Goal: Task Accomplishment & Management: Use online tool/utility

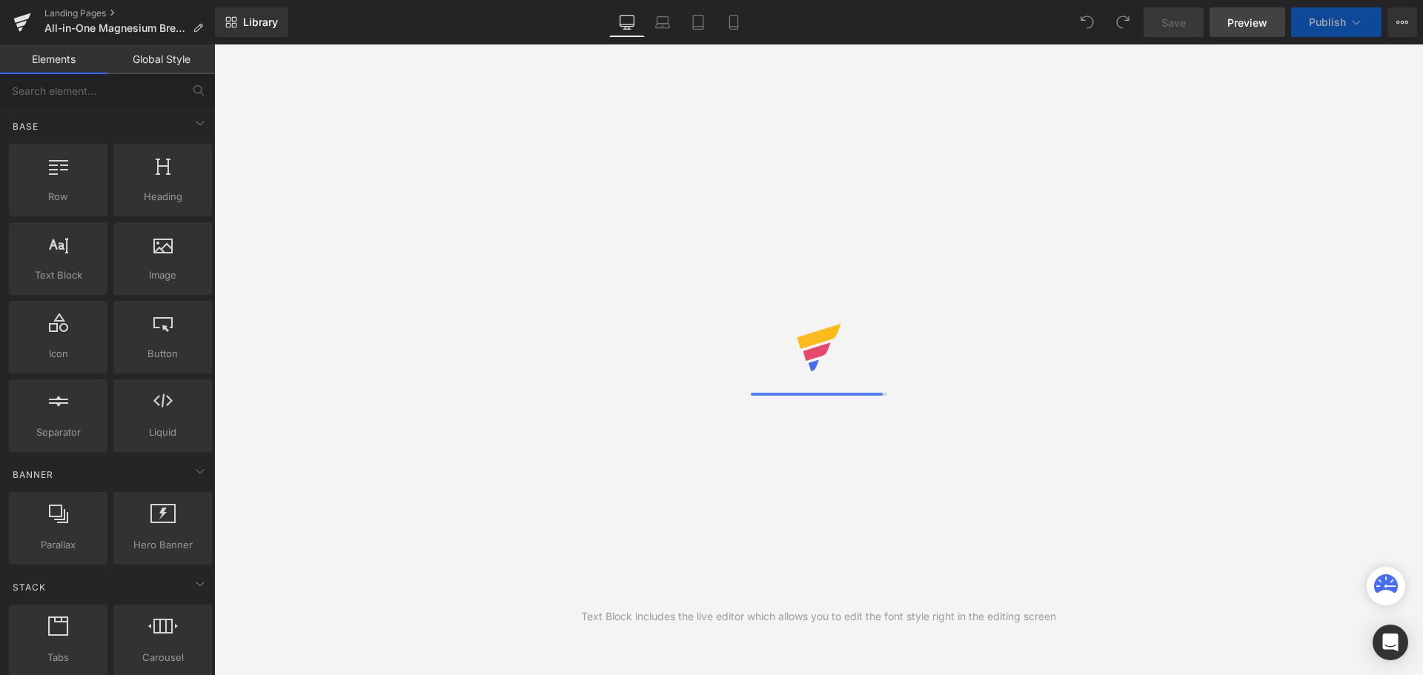
click at [1249, 24] on span "Preview" at bounding box center [1247, 23] width 40 height 16
click at [734, 21] on icon at bounding box center [733, 22] width 15 height 15
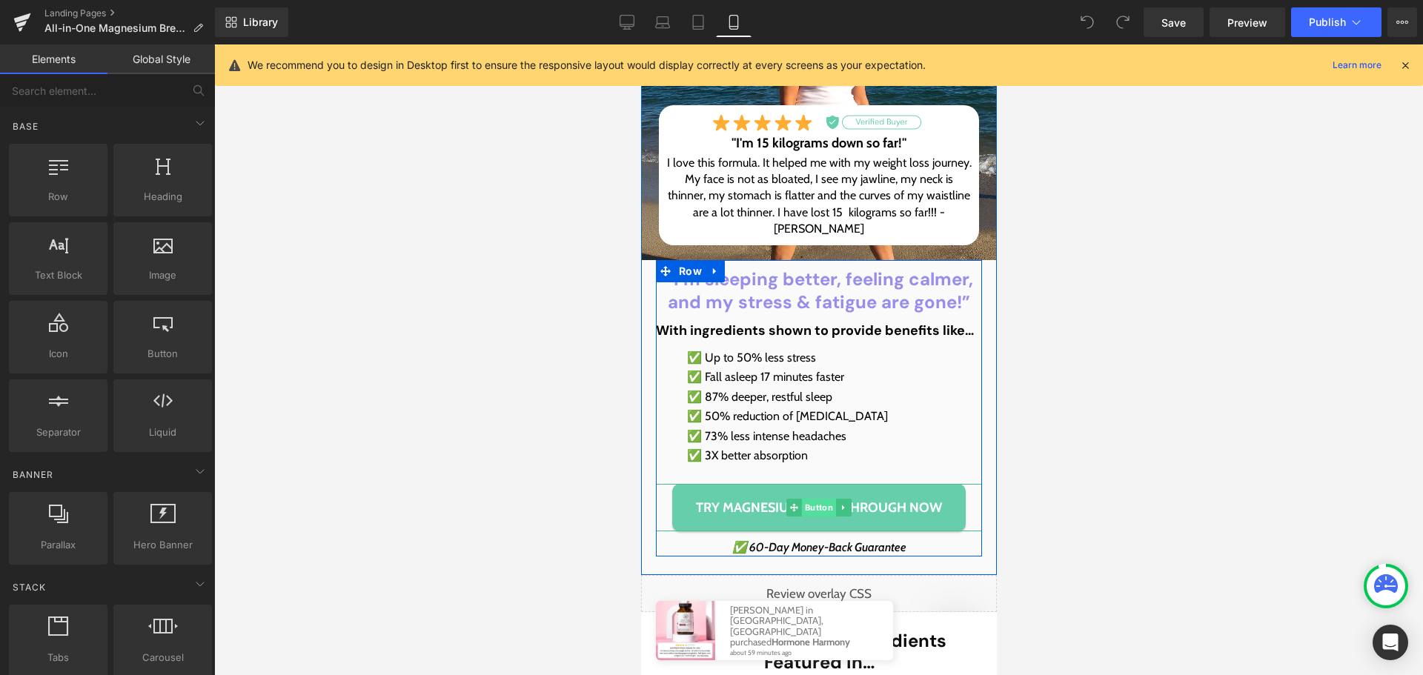
click at [820, 509] on span "Button" at bounding box center [818, 508] width 34 height 18
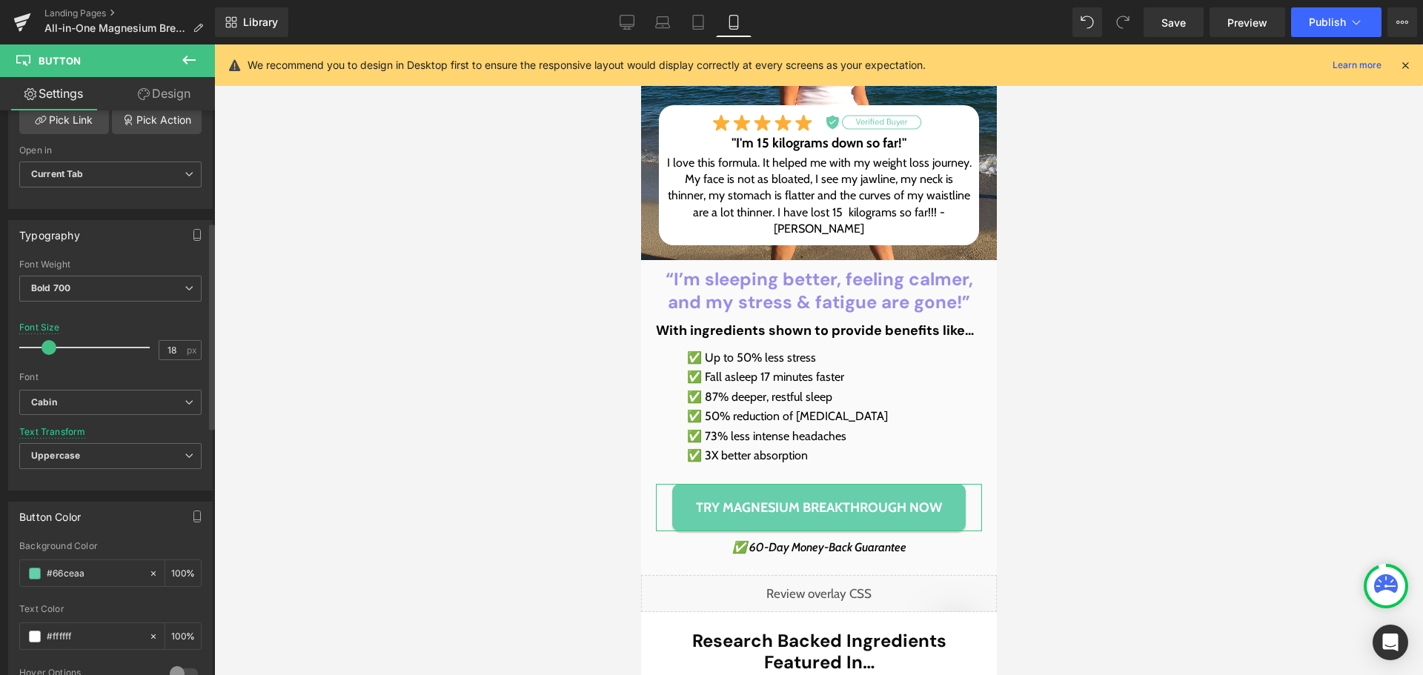
scroll to position [519, 0]
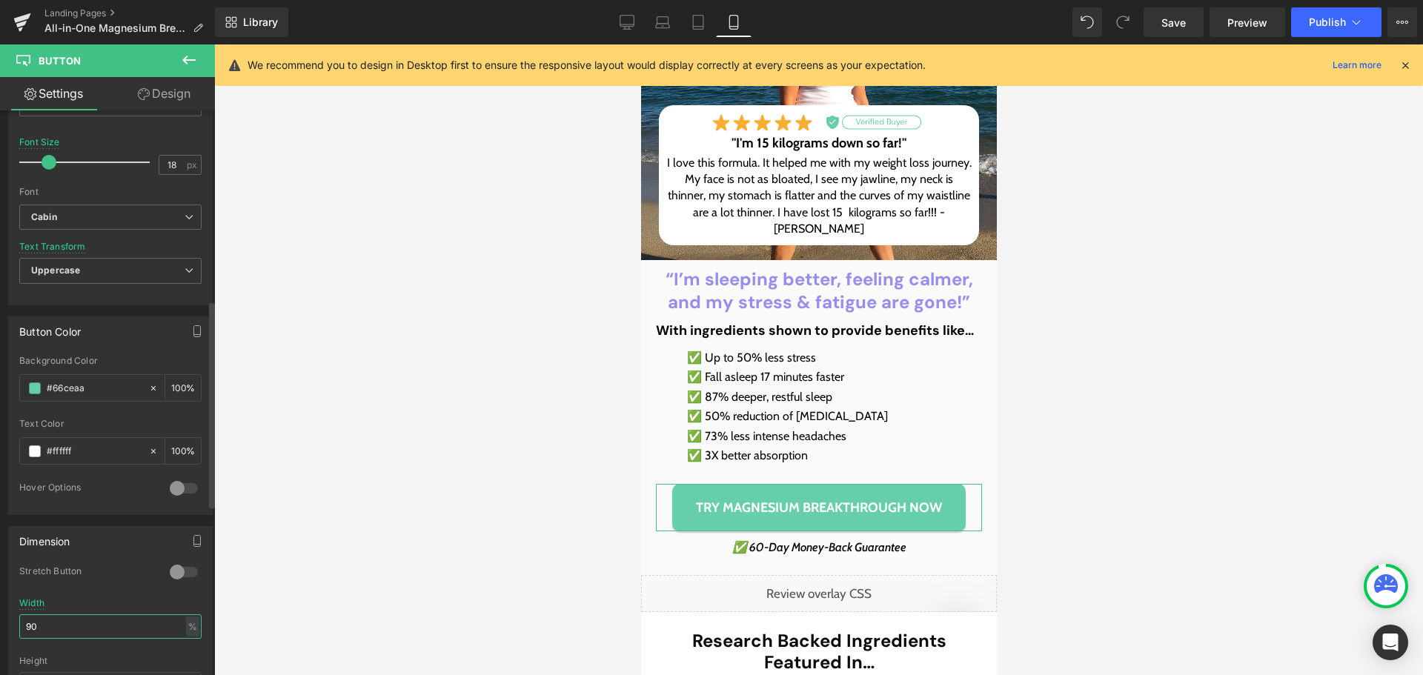
click at [44, 615] on input "90" at bounding box center [110, 626] width 182 height 24
type input "100"
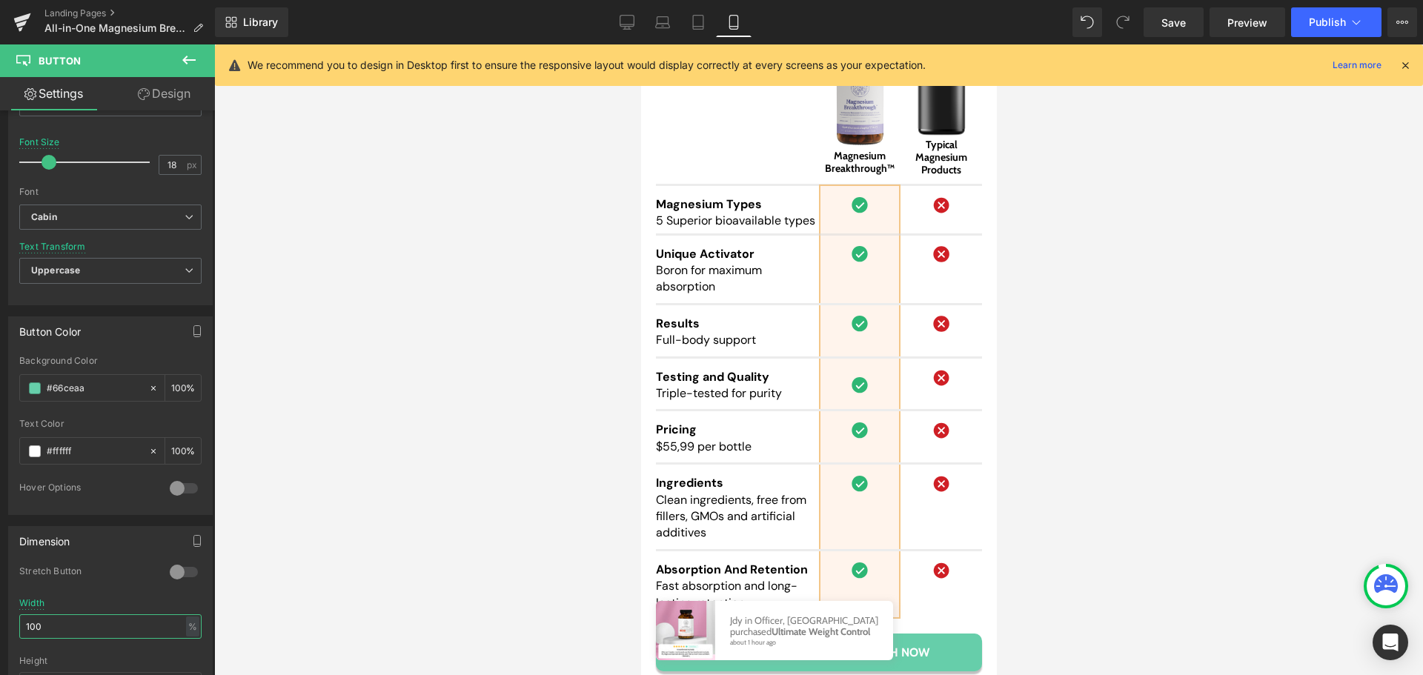
scroll to position [14301, 0]
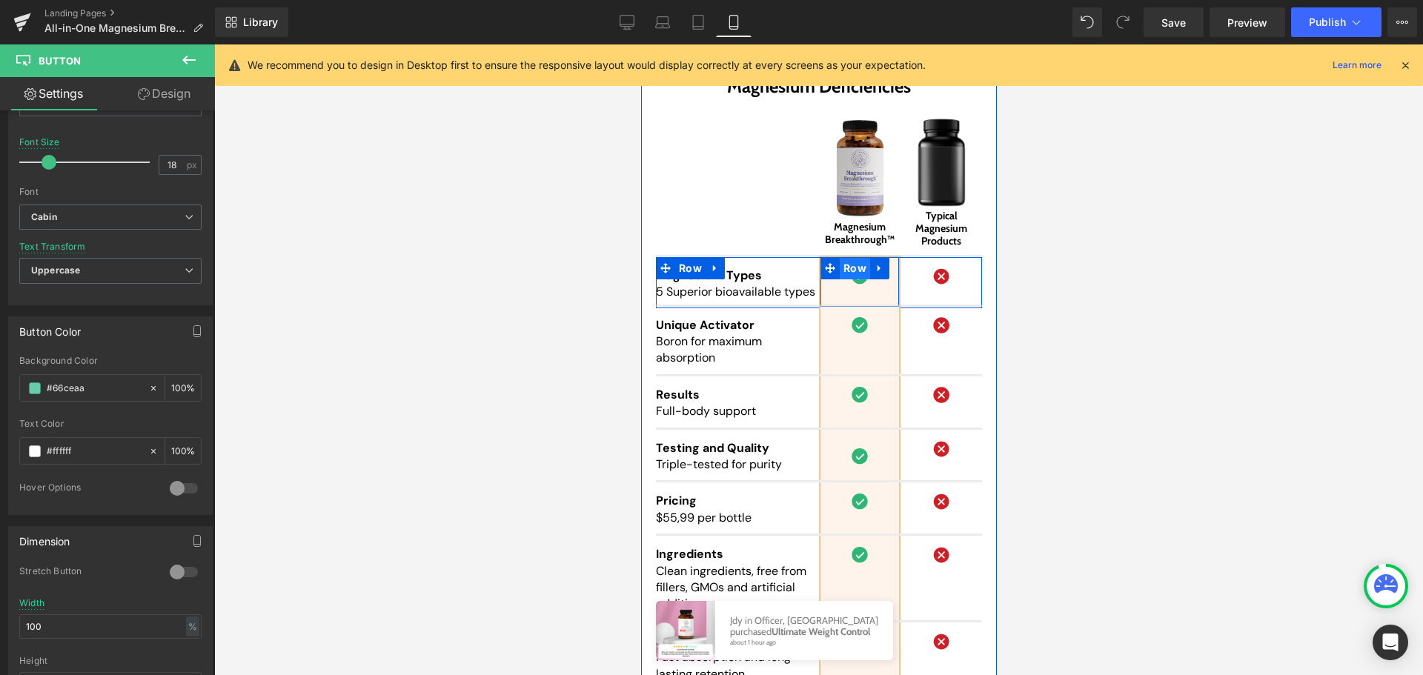
click at [848, 257] on span "Row" at bounding box center [854, 268] width 30 height 22
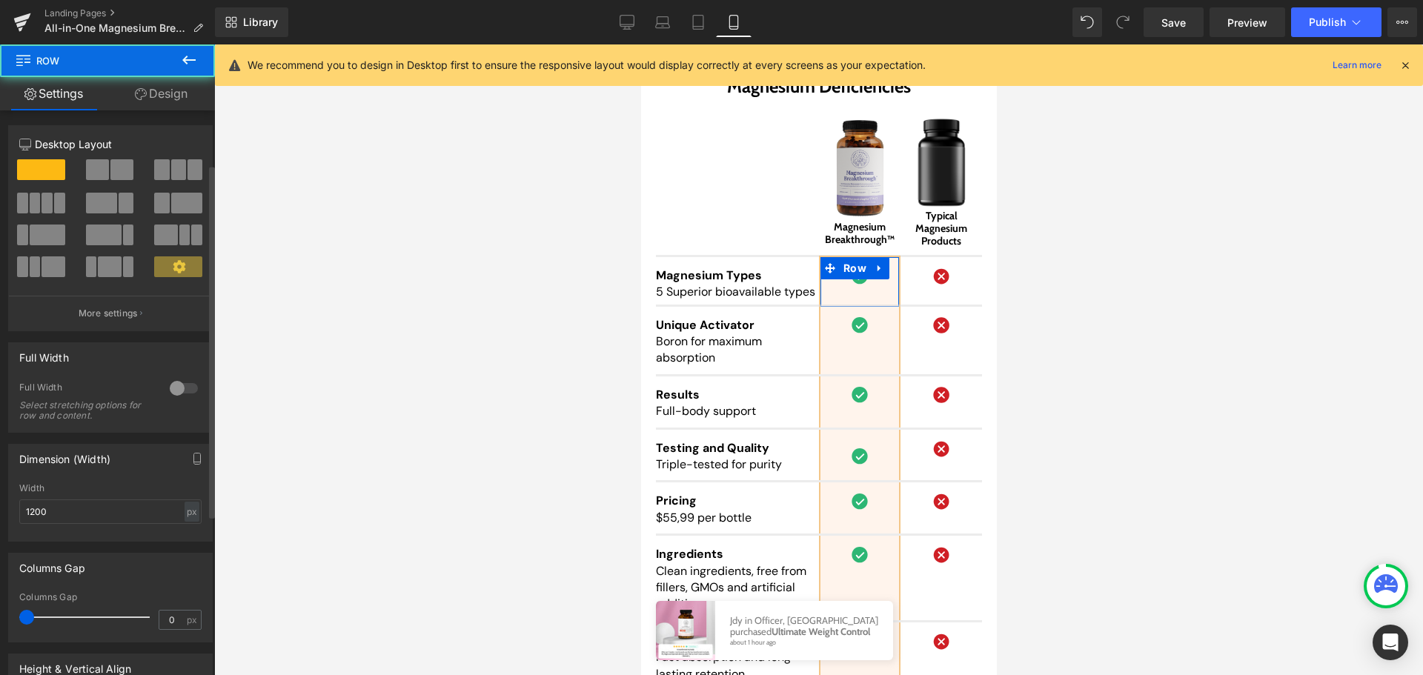
scroll to position [342, 0]
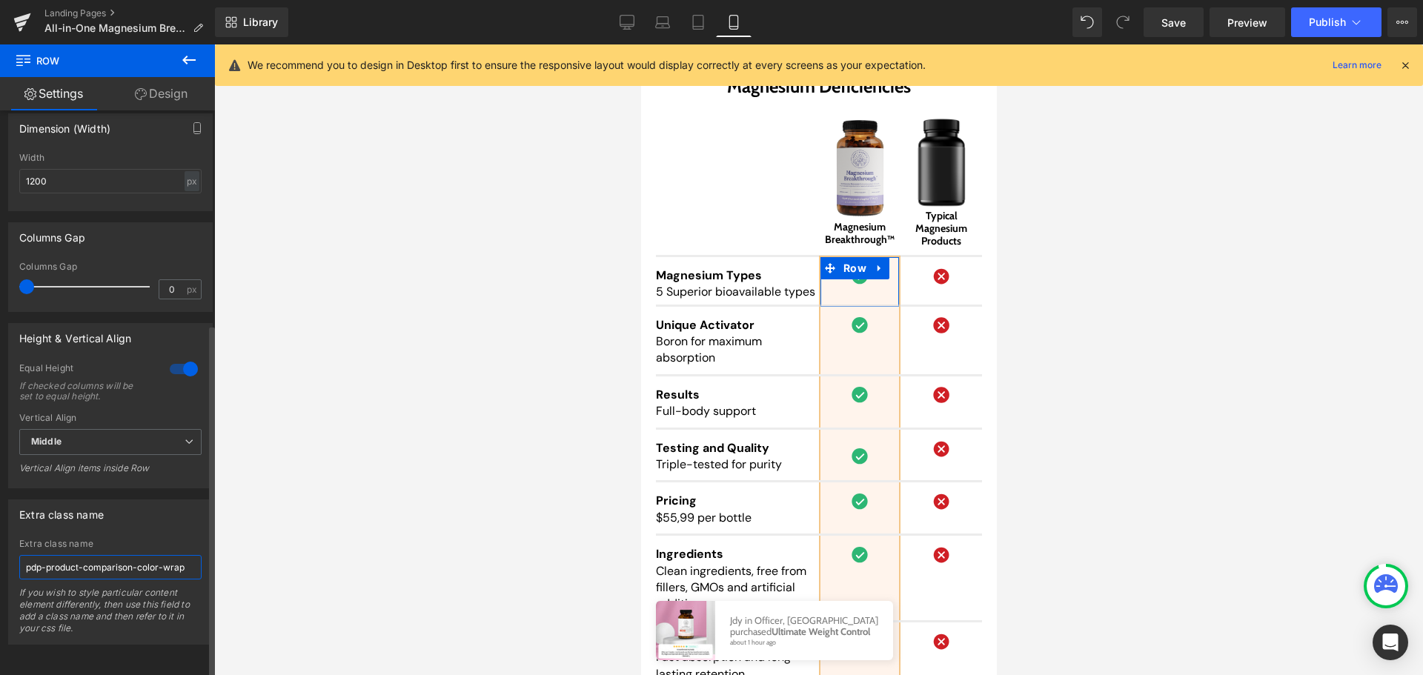
click at [144, 555] on input "pdp-product-comparison-color-wrap" at bounding box center [110, 567] width 182 height 24
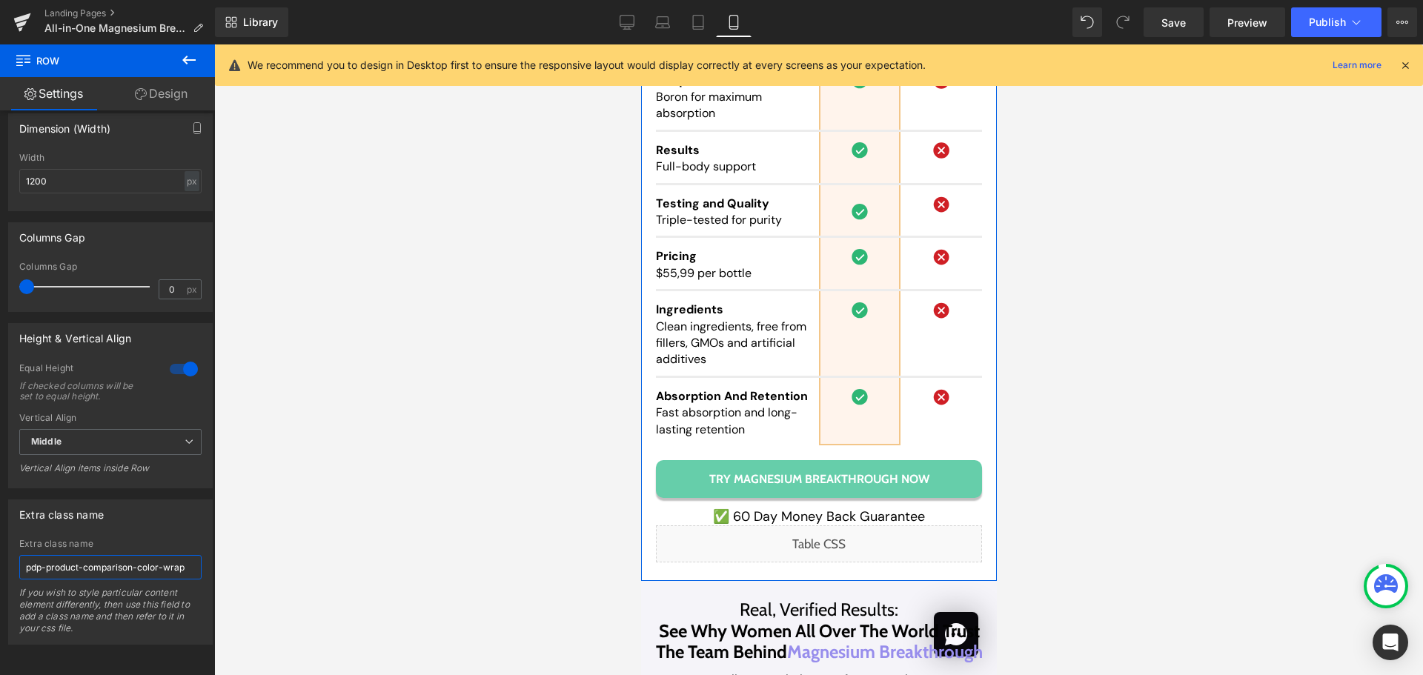
scroll to position [14597, 0]
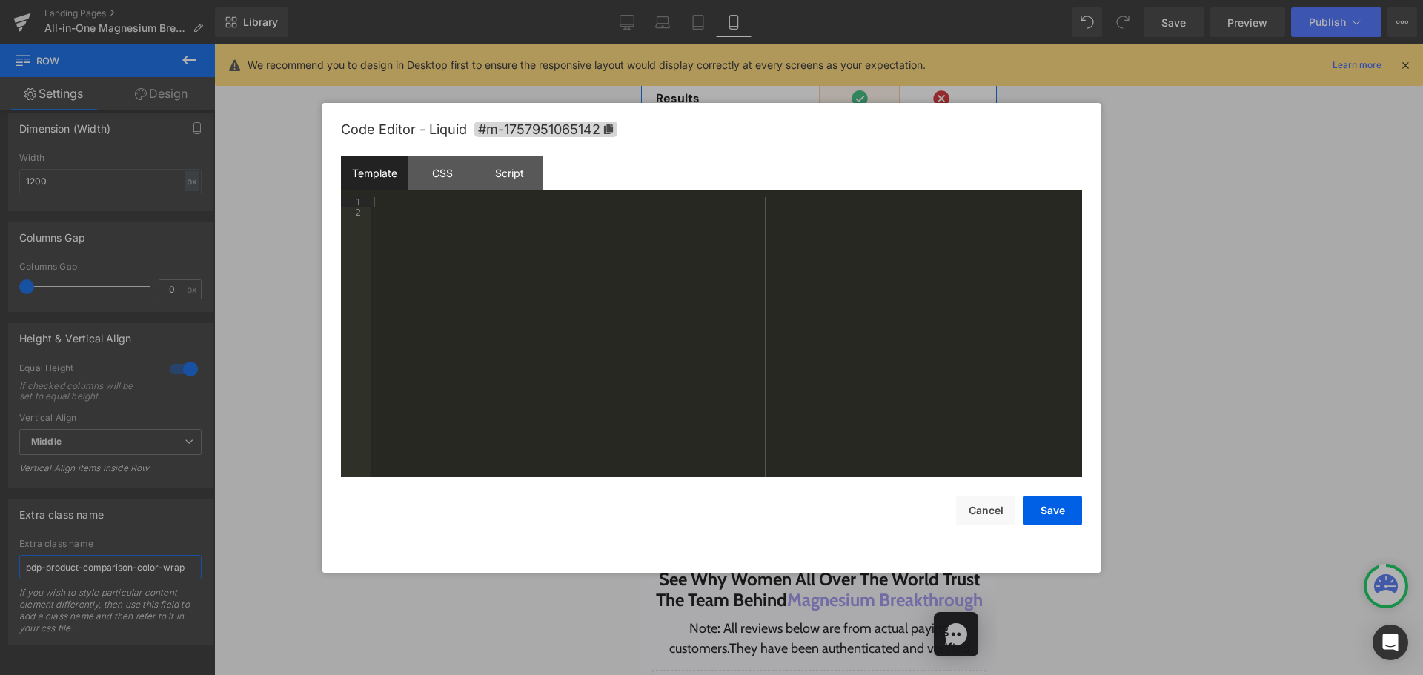
click at [827, 473] on div "Liquid" at bounding box center [818, 491] width 326 height 37
click at [450, 164] on div "CSS" at bounding box center [441, 172] width 67 height 33
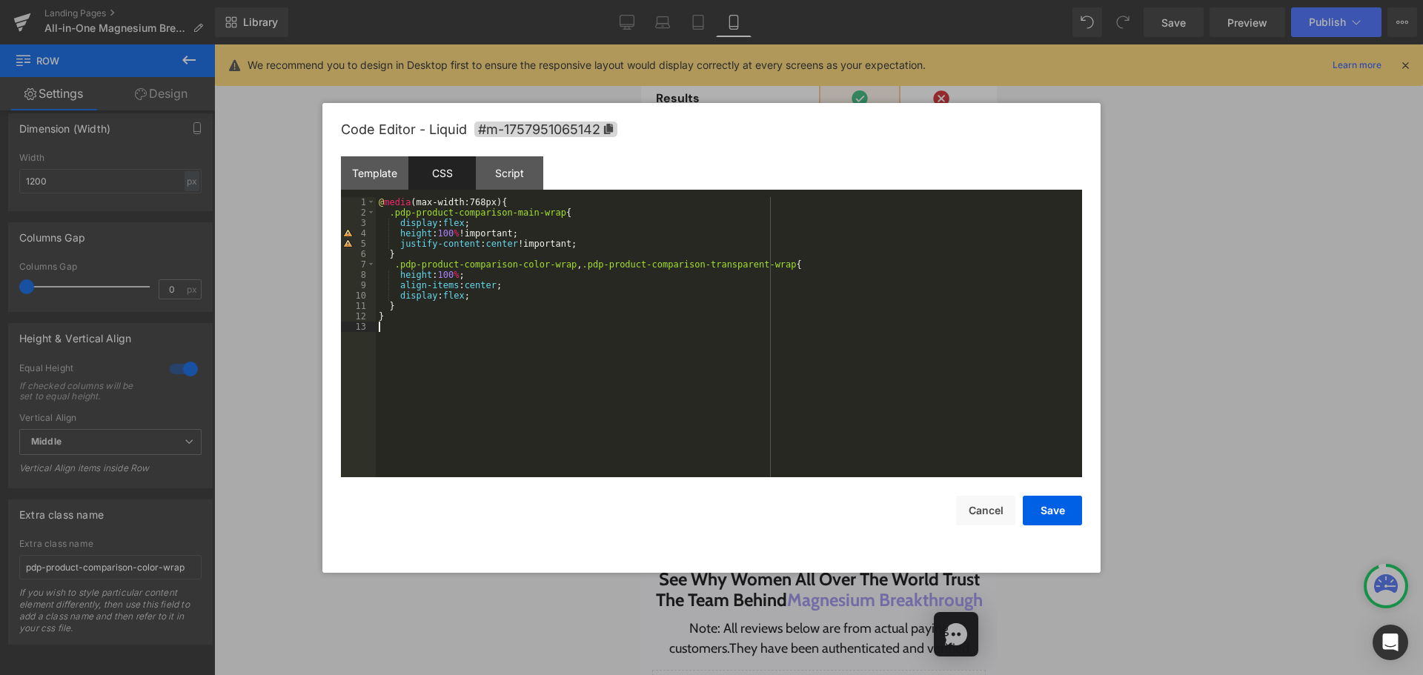
click at [496, 338] on div "@ media (max-width:768px) { .pdp-product-comparison-main-wrap { display : flex …" at bounding box center [729, 347] width 706 height 301
drag, startPoint x: 589, startPoint y: 242, endPoint x: 579, endPoint y: 241, distance: 9.7
click at [579, 241] on div "@ media (max-width:768px) { .pdp-product-comparison-main-wrap { display : flex …" at bounding box center [729, 347] width 706 height 301
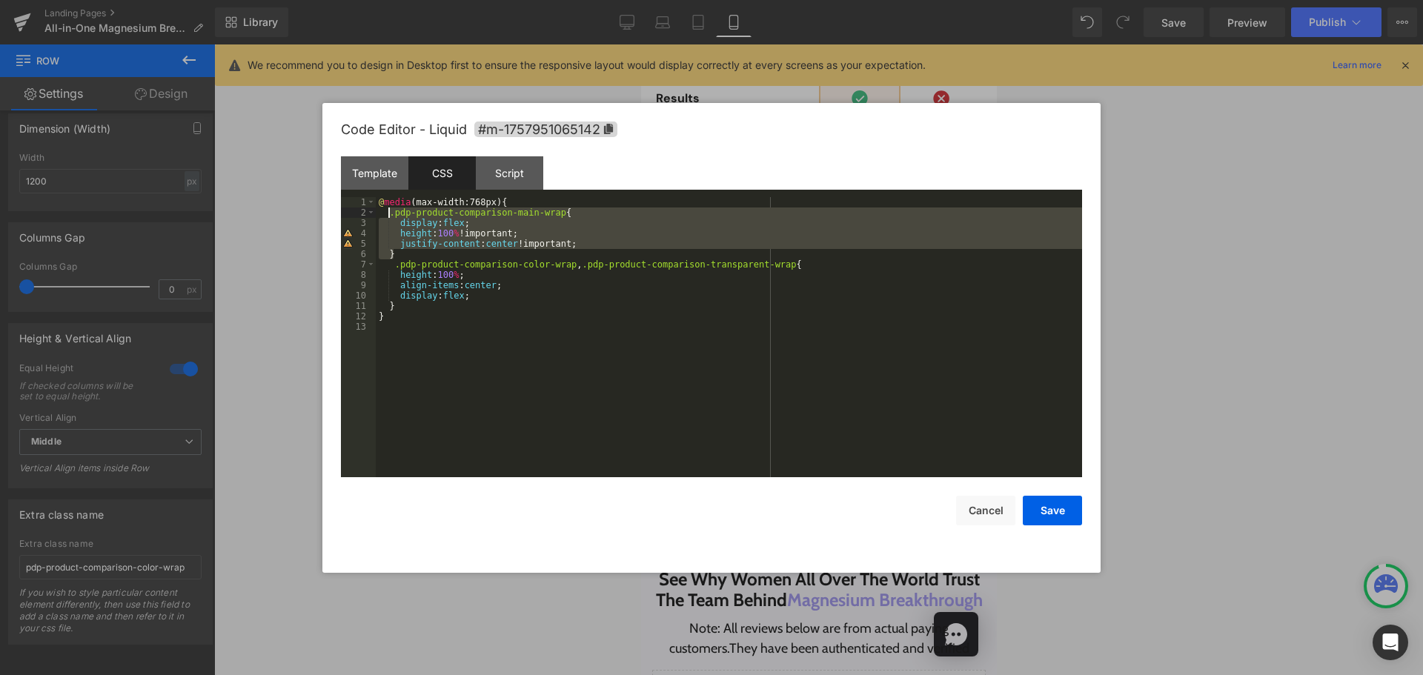
drag, startPoint x: 410, startPoint y: 255, endPoint x: 386, endPoint y: 214, distance: 47.5
click at [386, 214] on div "@ media (max-width:768px) { .pdp-product-comparison-main-wrap { display : flex …" at bounding box center [729, 347] width 706 height 301
click at [439, 359] on div "@ media (max-width:768px) { .pdp-product-comparison-main-wrap { display : flex …" at bounding box center [729, 347] width 706 height 301
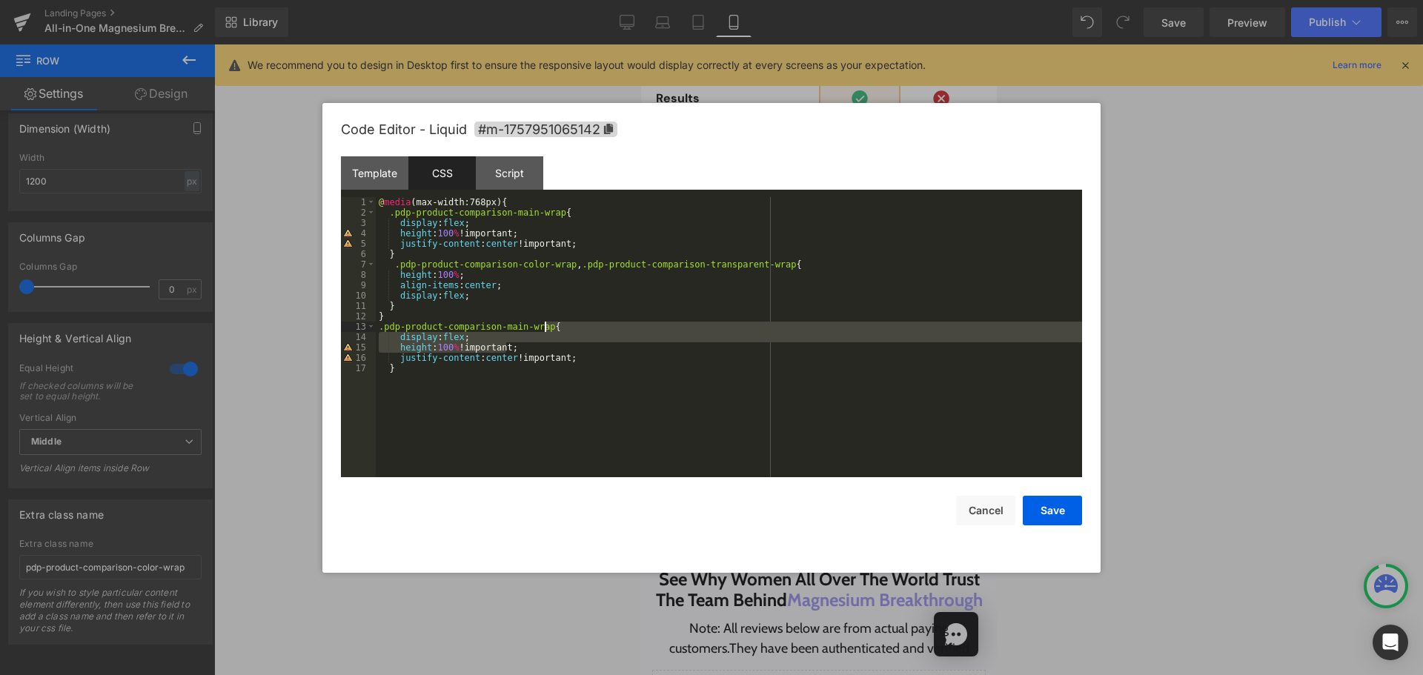
drag, startPoint x: 531, startPoint y: 349, endPoint x: 582, endPoint y: 325, distance: 56.4
click at [582, 325] on div "@ media (max-width:768px) { .pdp-product-comparison-main-wrap { display : flex …" at bounding box center [729, 347] width 706 height 301
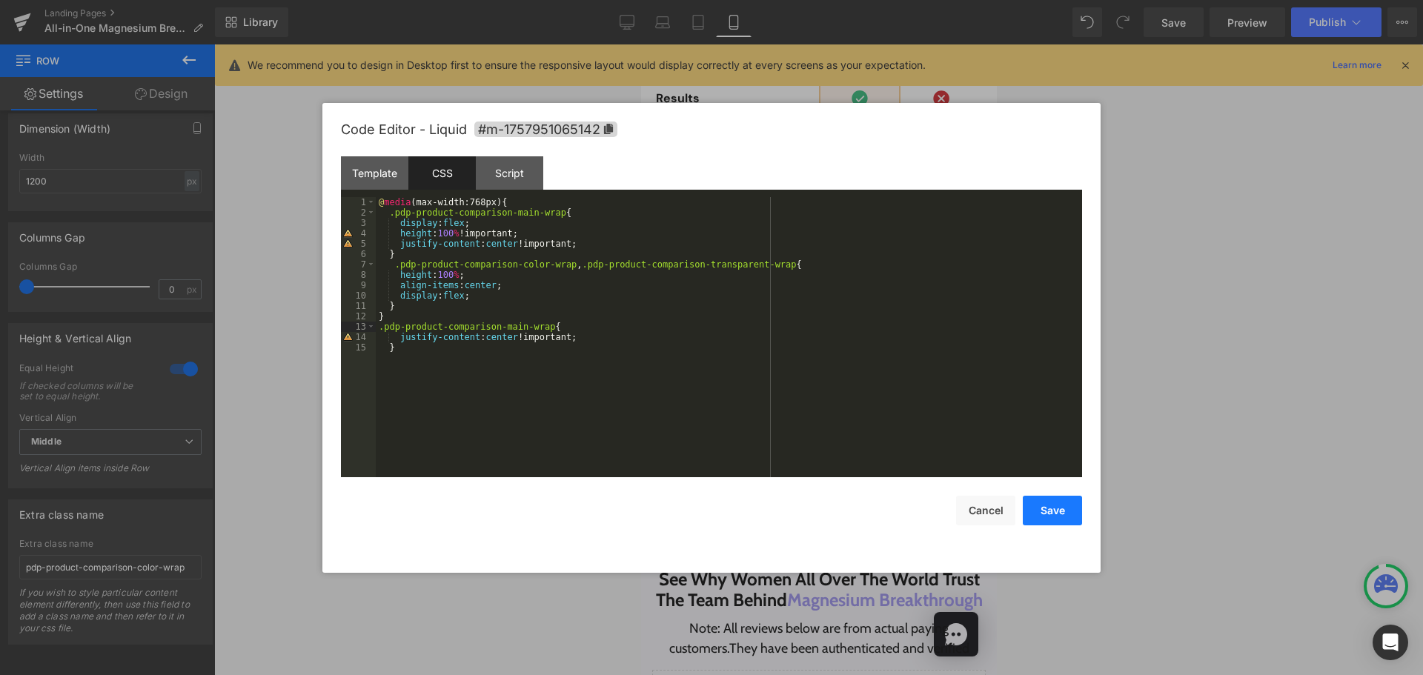
click at [1040, 502] on button "Save" at bounding box center [1052, 511] width 59 height 30
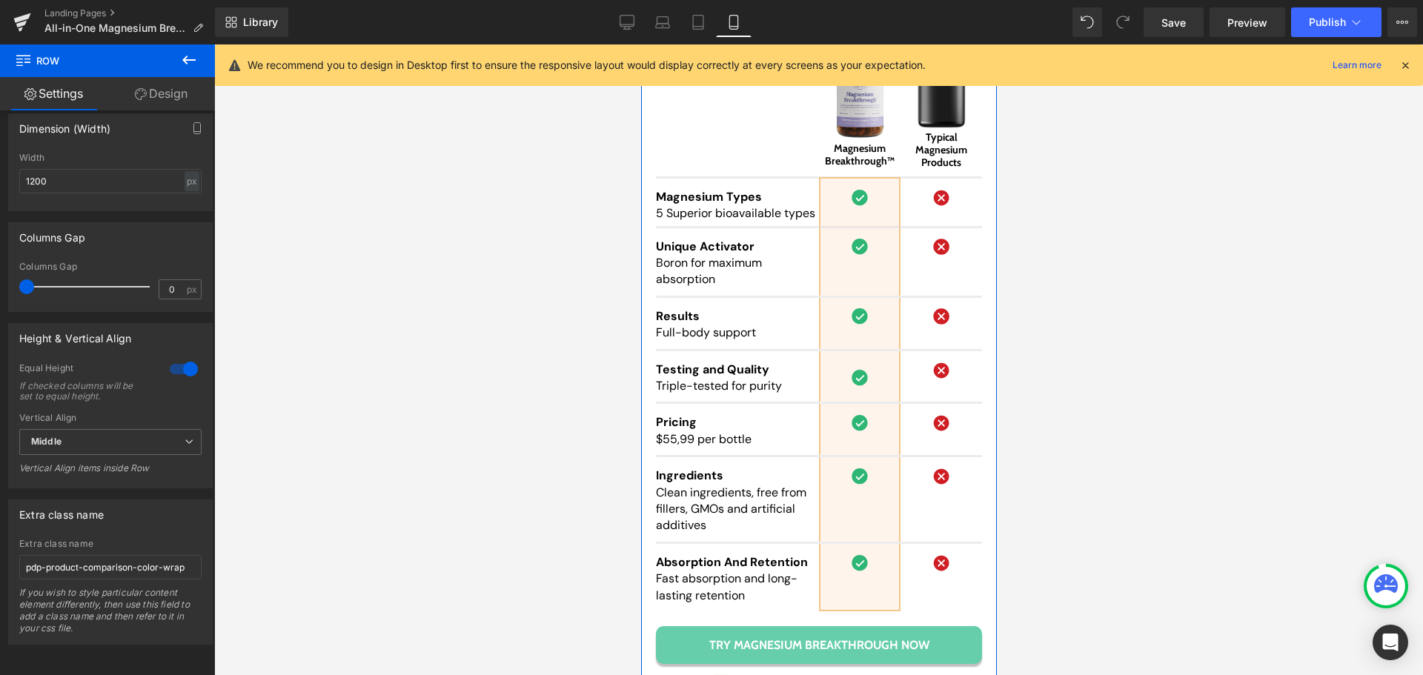
scroll to position [14375, 0]
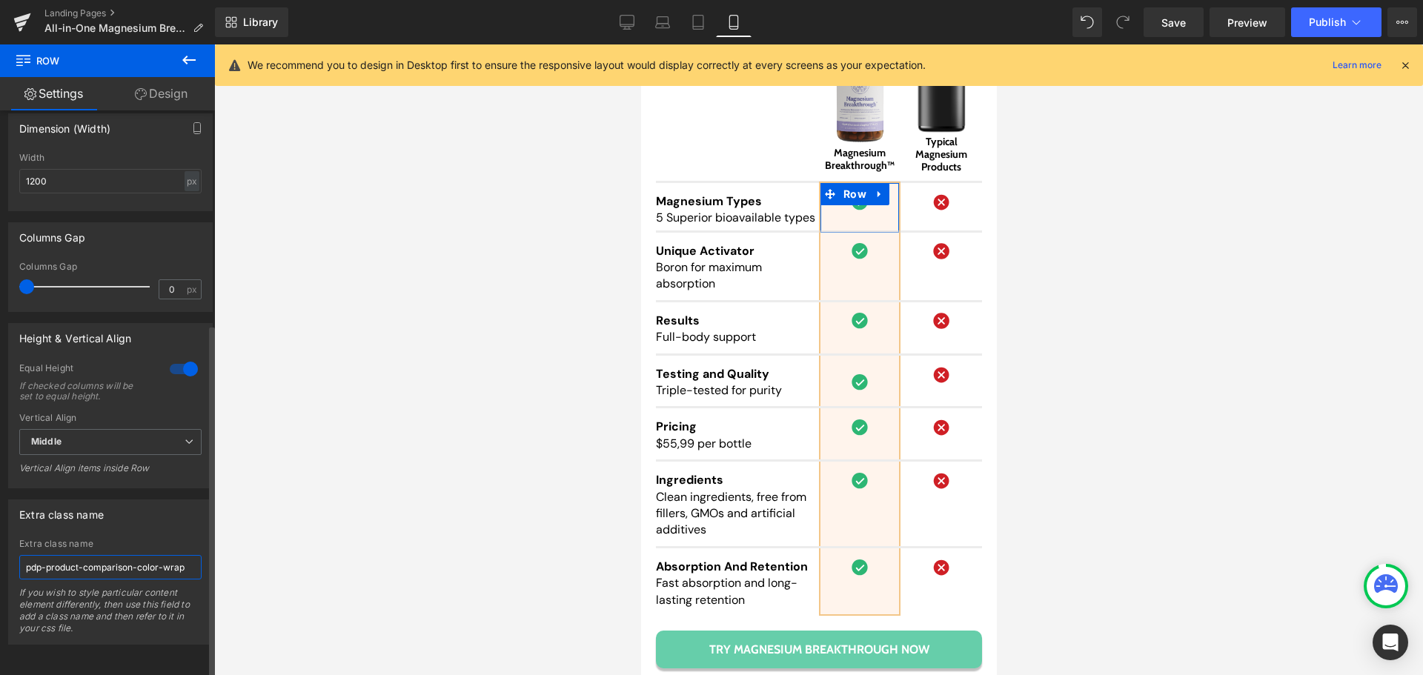
click at [111, 558] on input "pdp-product-comparison-color-wrap" at bounding box center [110, 567] width 182 height 24
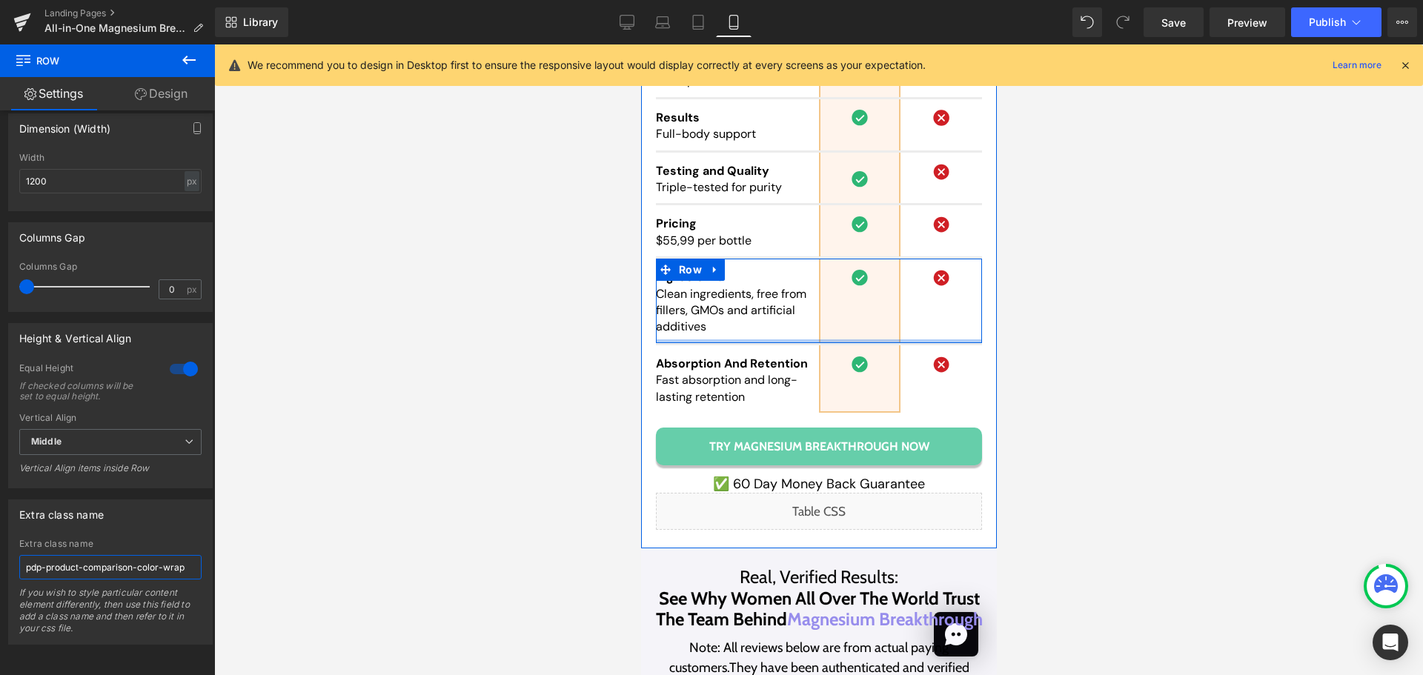
scroll to position [14597, 0]
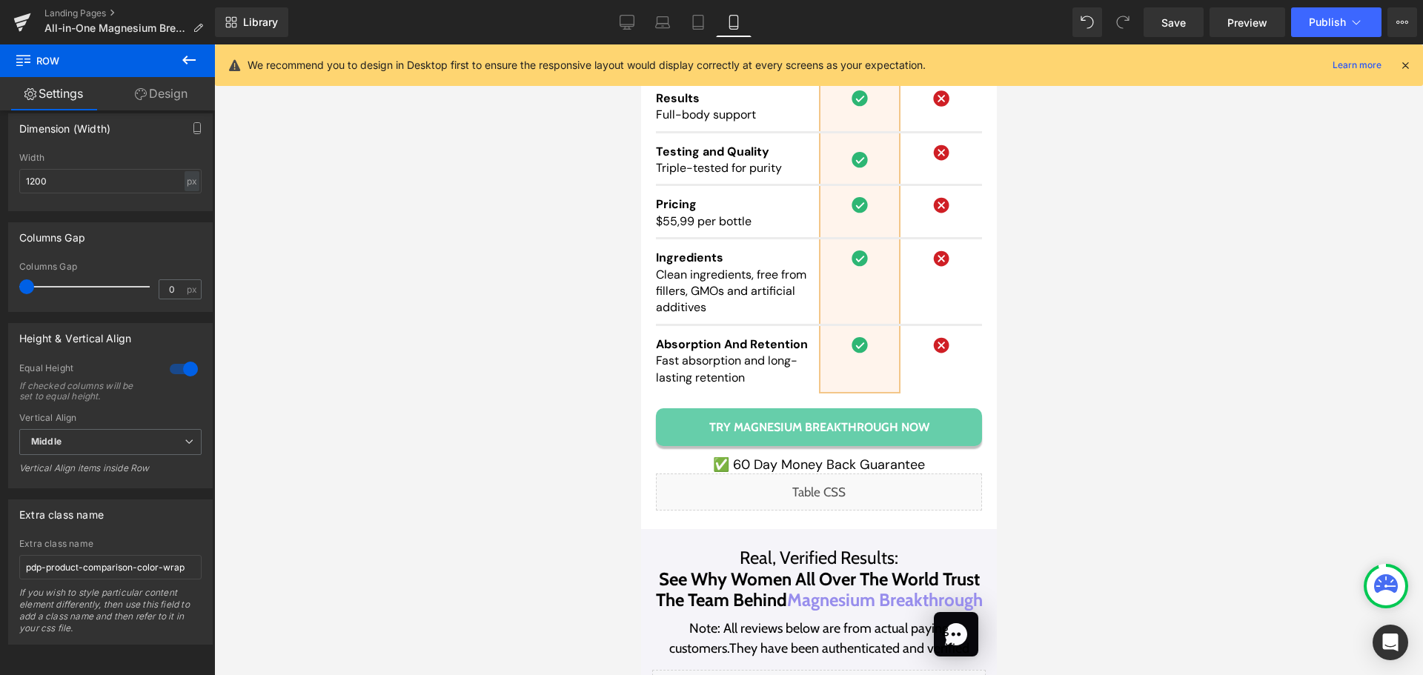
click at [836, 473] on div "Liquid" at bounding box center [818, 491] width 326 height 37
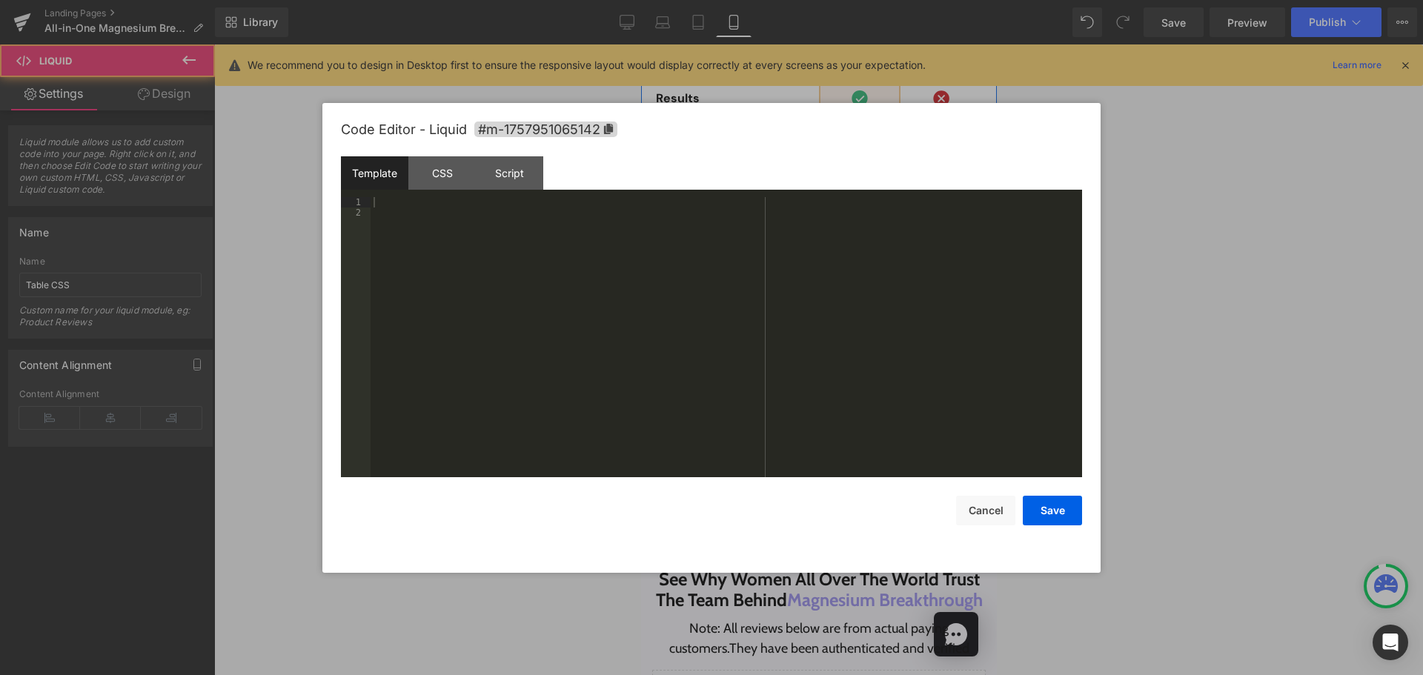
click at [836, 473] on div "Liquid" at bounding box center [818, 491] width 326 height 37
click at [440, 168] on div "CSS" at bounding box center [441, 172] width 67 height 33
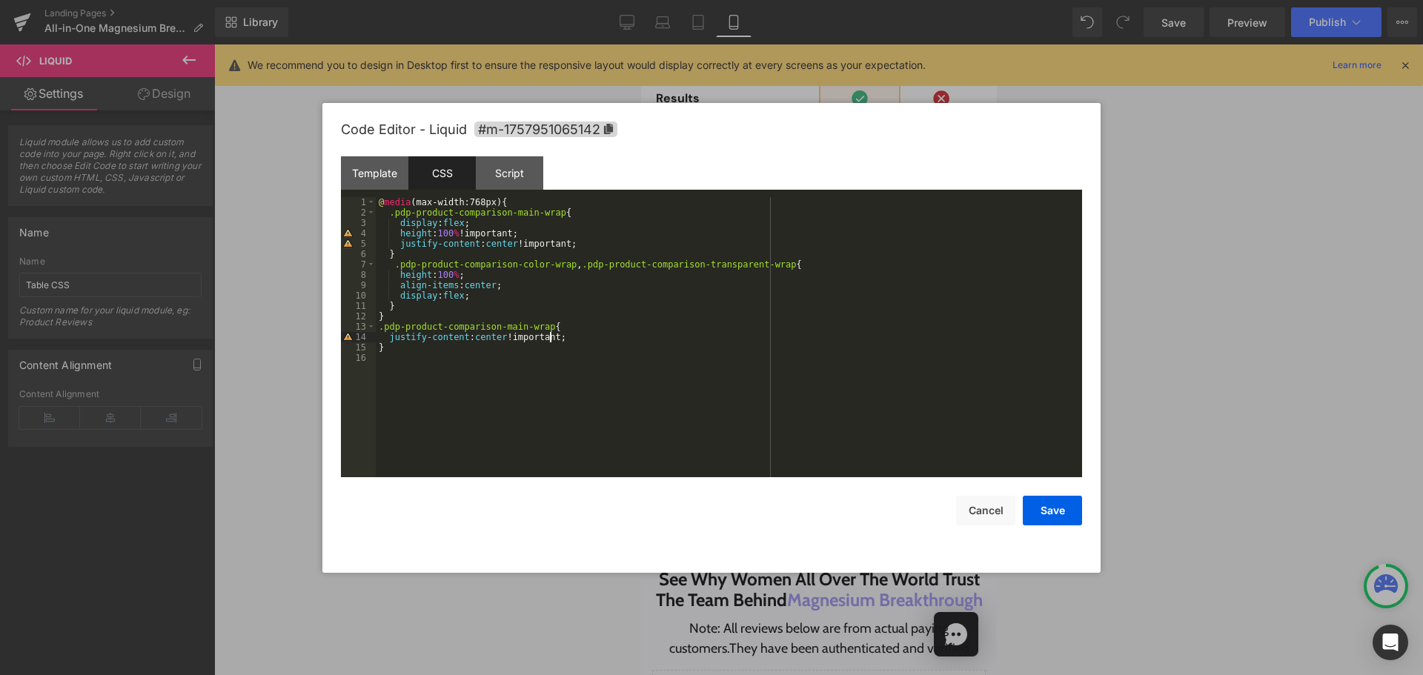
click at [605, 334] on div "@ media (max-width:768px) { .pdp-product-comparison-main-wrap { display : flex …" at bounding box center [729, 347] width 706 height 301
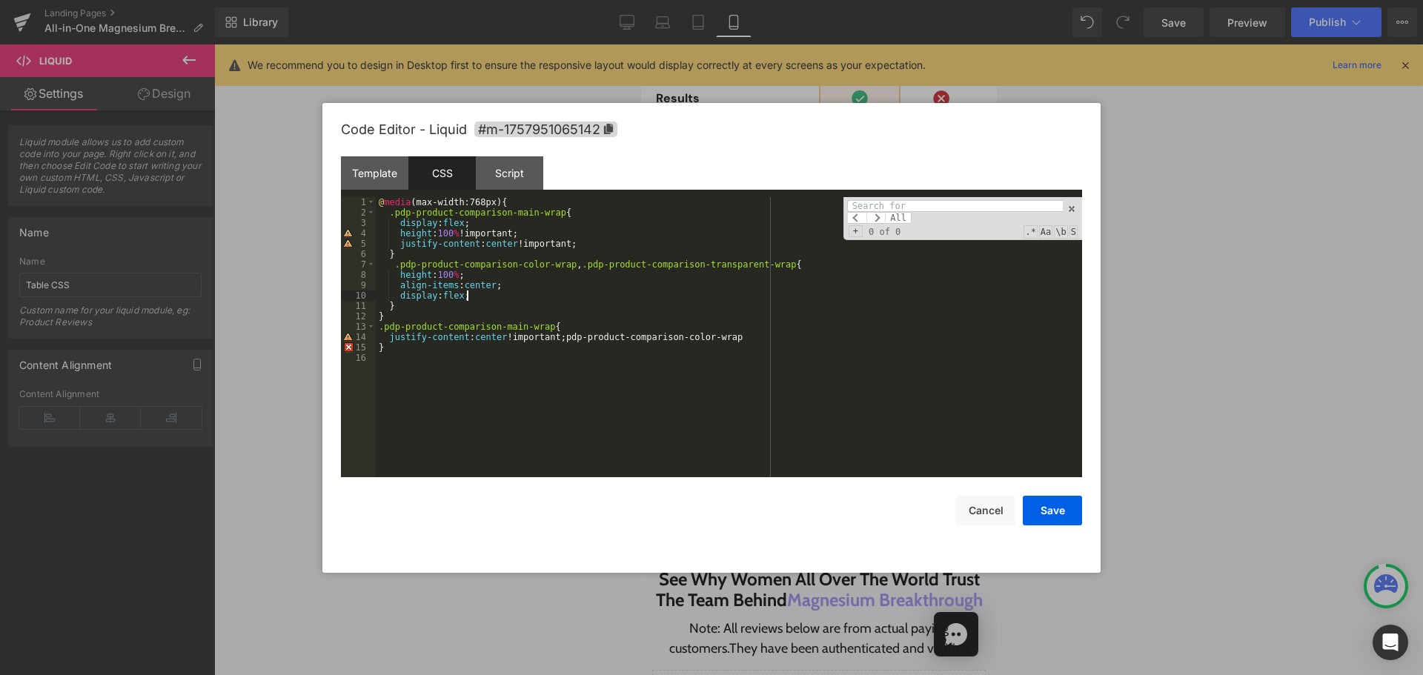
click at [892, 296] on div "@ media (max-width:768px) { .pdp-product-comparison-main-wrap { display : flex …" at bounding box center [729, 347] width 706 height 301
paste input "pdp-product-comparison-color-wrap"
type input "pdp-product-comparison-color-wrap"
click at [791, 293] on div "@ media (max-width:768px) { .pdp-product-comparison-main-wrap { display : flex …" at bounding box center [729, 347] width 706 height 301
click at [739, 331] on div "@ media (max-width:768px) { .pdp-product-comparison-main-wrap { display : flex …" at bounding box center [729, 347] width 706 height 301
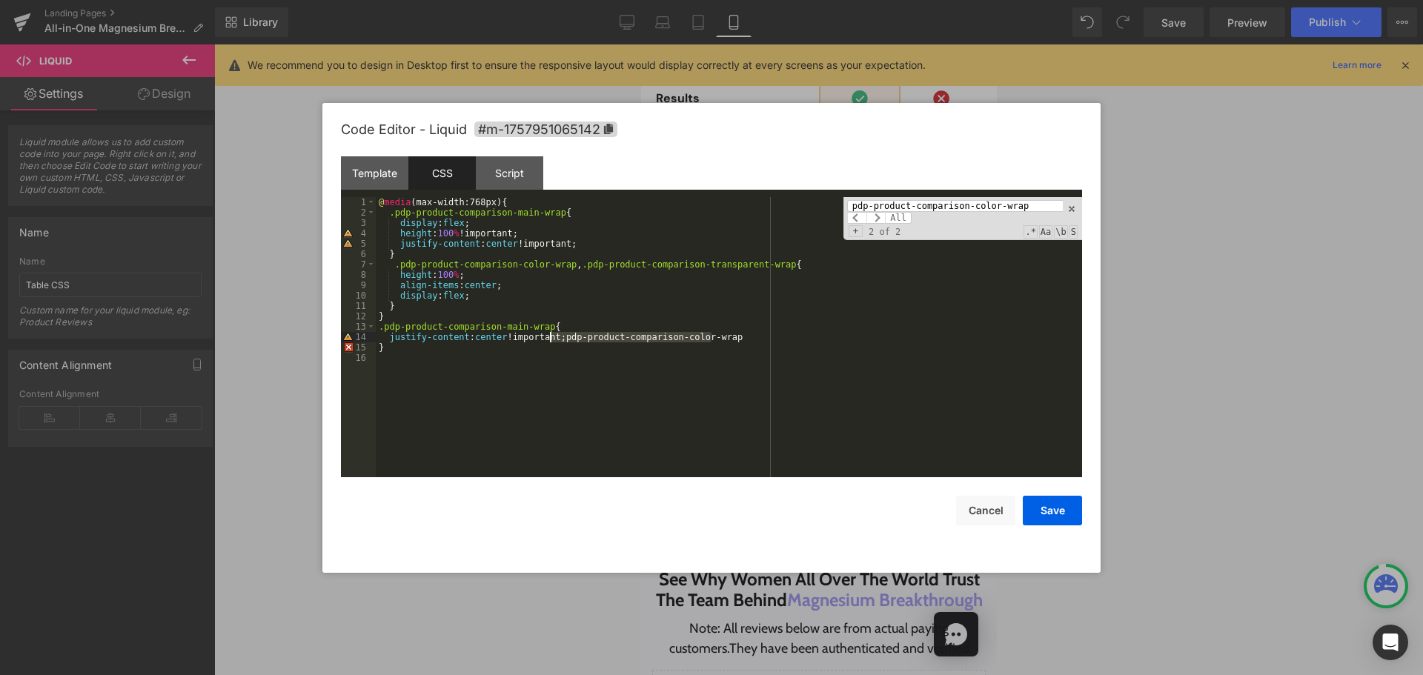
drag, startPoint x: 739, startPoint y: 338, endPoint x: 548, endPoint y: 336, distance: 191.9
click at [548, 336] on div "@ media (max-width:768px) { .pdp-product-comparison-main-wrap { display : flex …" at bounding box center [729, 347] width 706 height 301
click at [685, 350] on div "@ media (max-width:768px) { .pdp-product-comparison-main-wrap { display : flex …" at bounding box center [729, 347] width 706 height 301
click at [874, 217] on span at bounding box center [875, 218] width 19 height 12
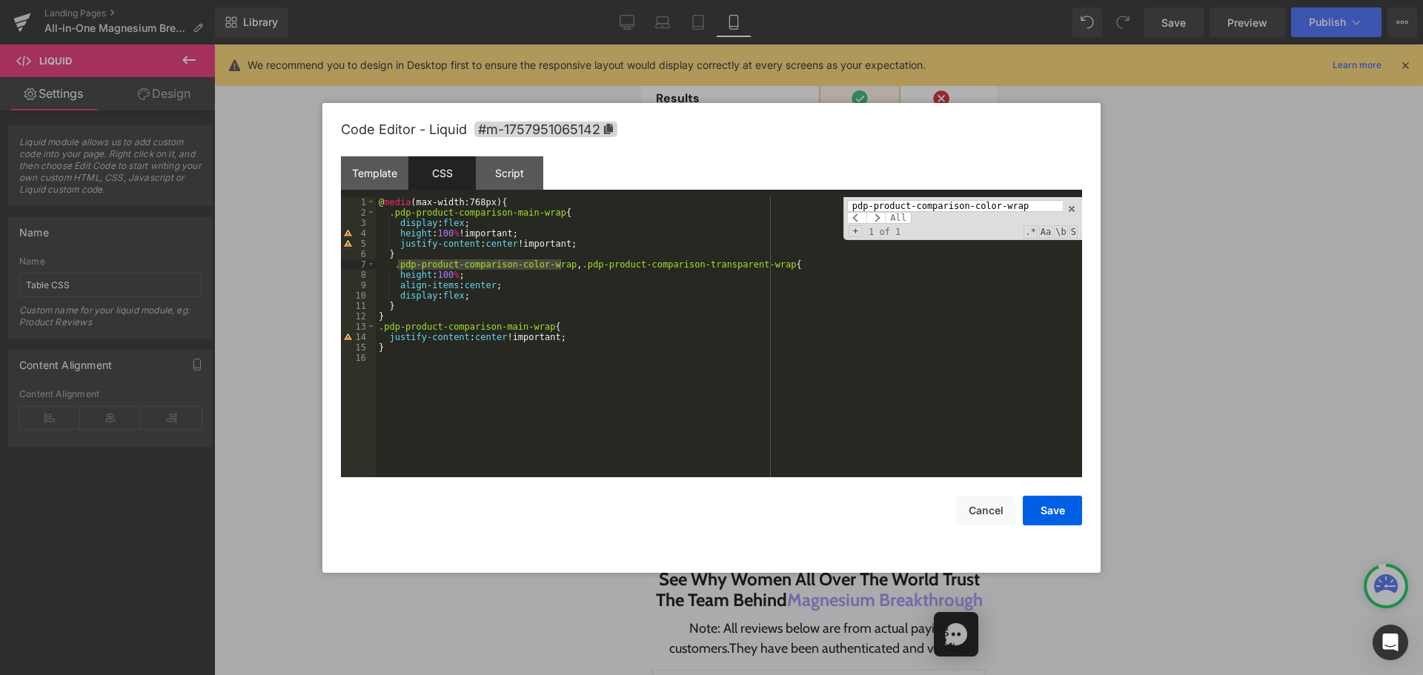
click at [373, 341] on div "14" at bounding box center [358, 337] width 35 height 10
drag, startPoint x: 540, startPoint y: 325, endPoint x: 342, endPoint y: 326, distance: 198.6
click at [342, 326] on pre "1 2 3 4 5 6 7 8 9 10 11 12 13 14 15 16 @ media (max-width:768px) { .pdp-product…" at bounding box center [711, 337] width 741 height 280
click at [1048, 522] on button "Save" at bounding box center [1052, 511] width 59 height 30
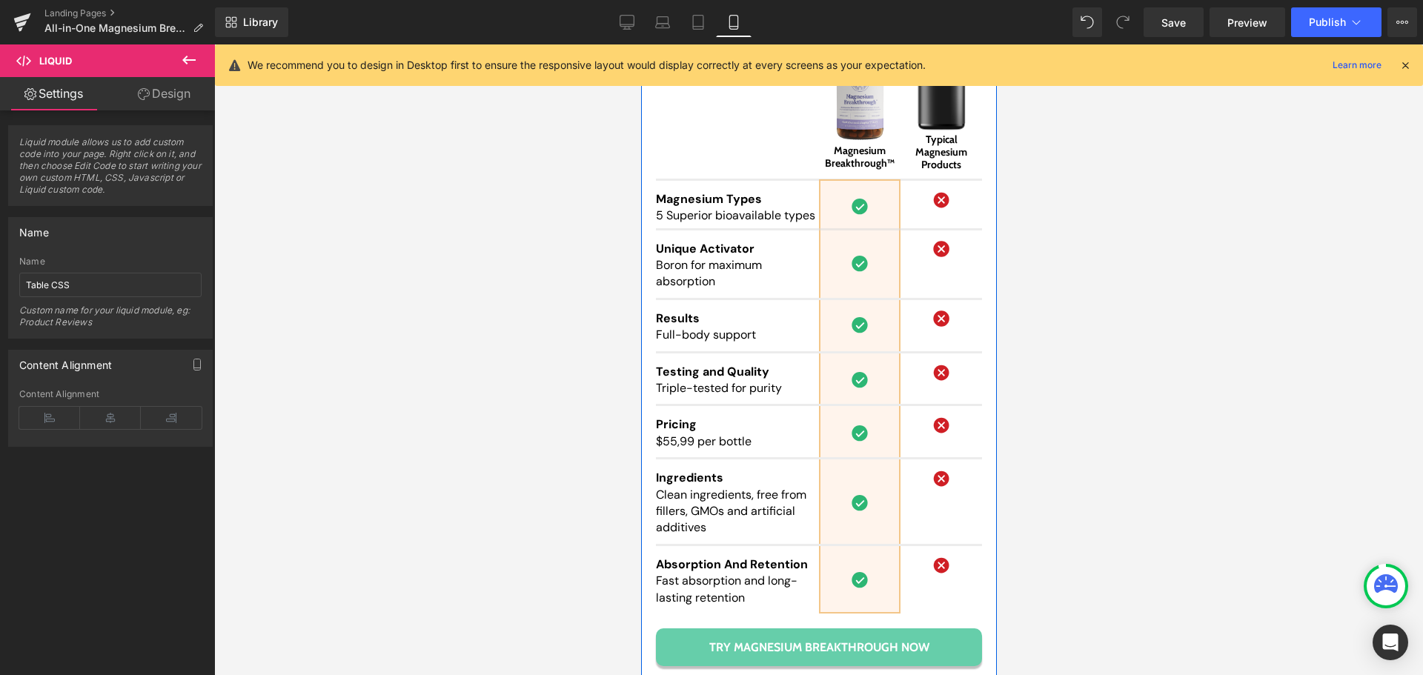
scroll to position [14375, 0]
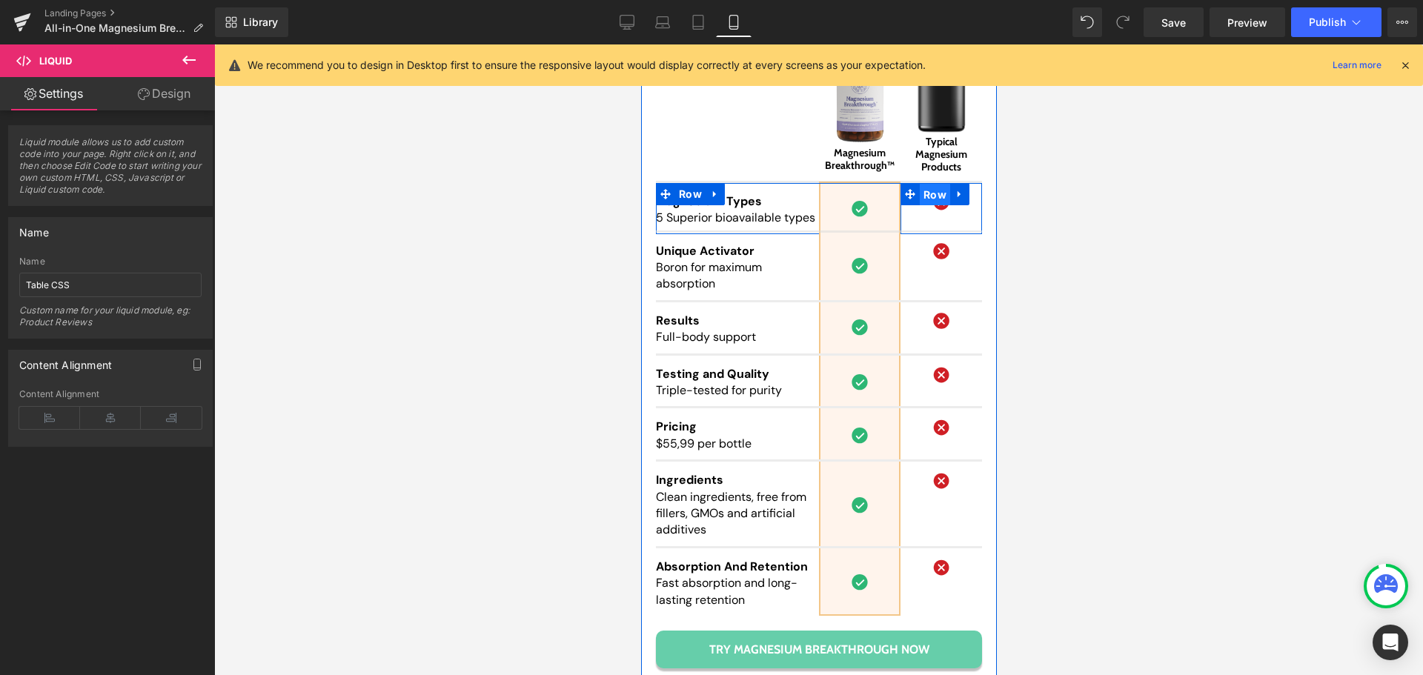
click at [928, 184] on span "Row" at bounding box center [934, 195] width 30 height 22
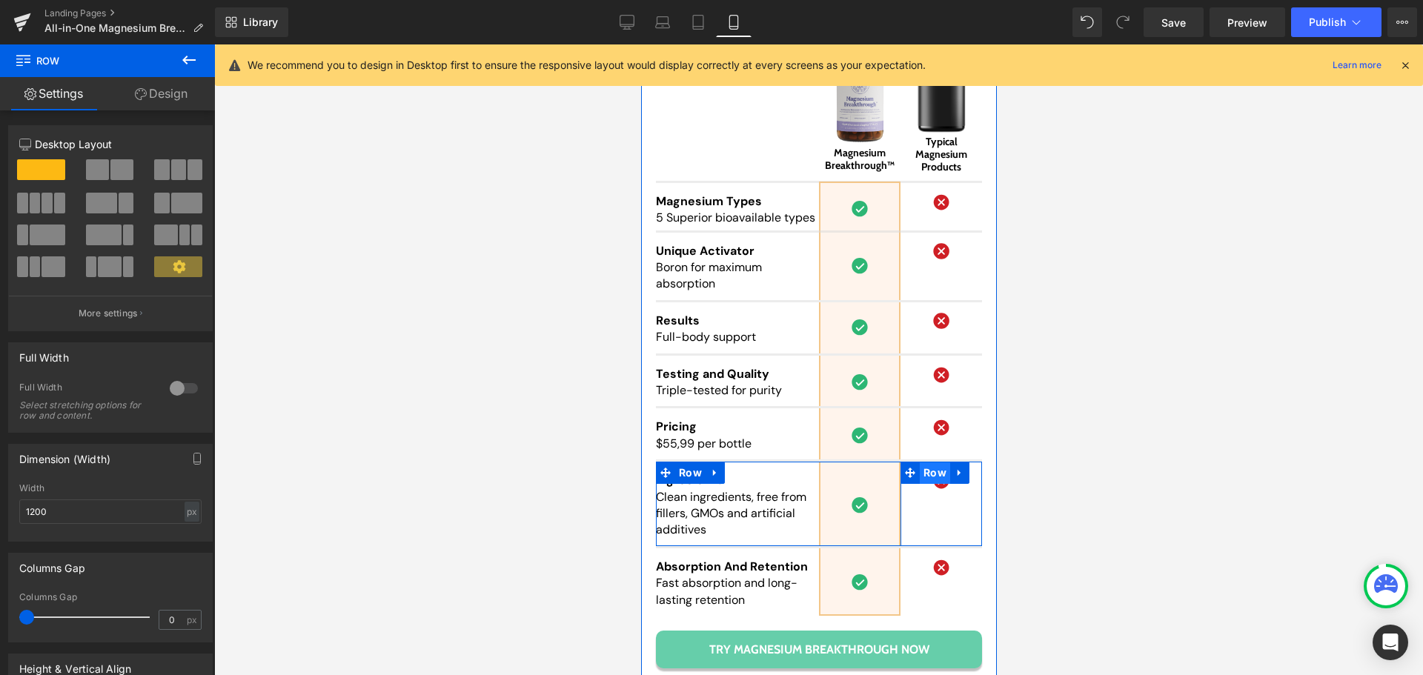
click at [925, 462] on span "Row" at bounding box center [934, 473] width 30 height 22
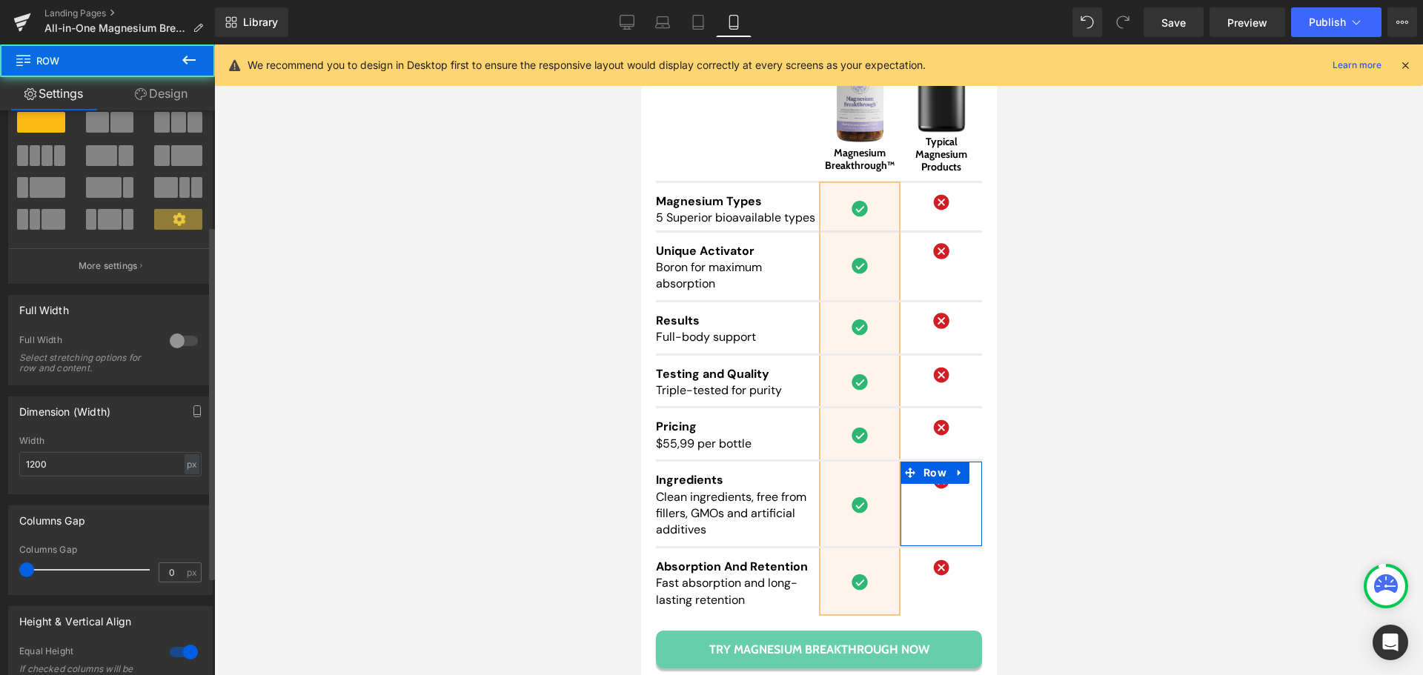
scroll to position [342, 0]
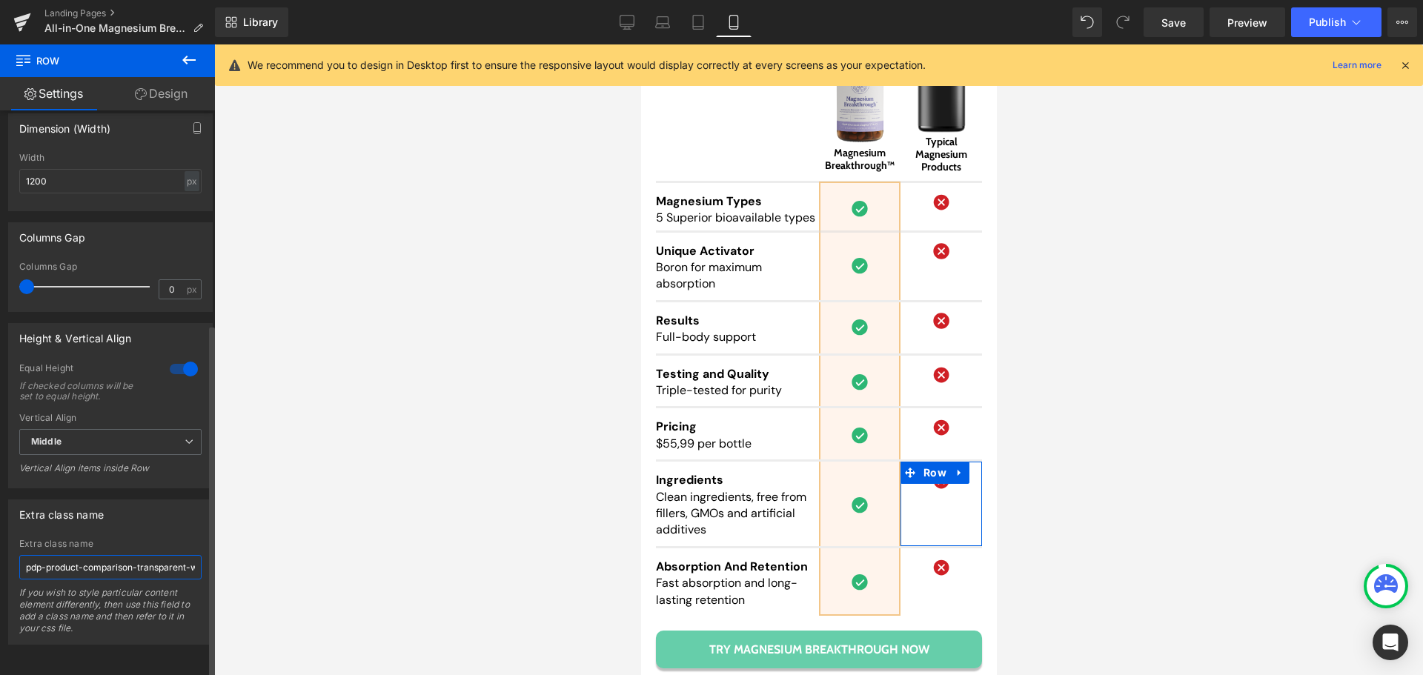
click at [150, 563] on input "pdp-product-comparison-transparent-wrap" at bounding box center [110, 567] width 182 height 24
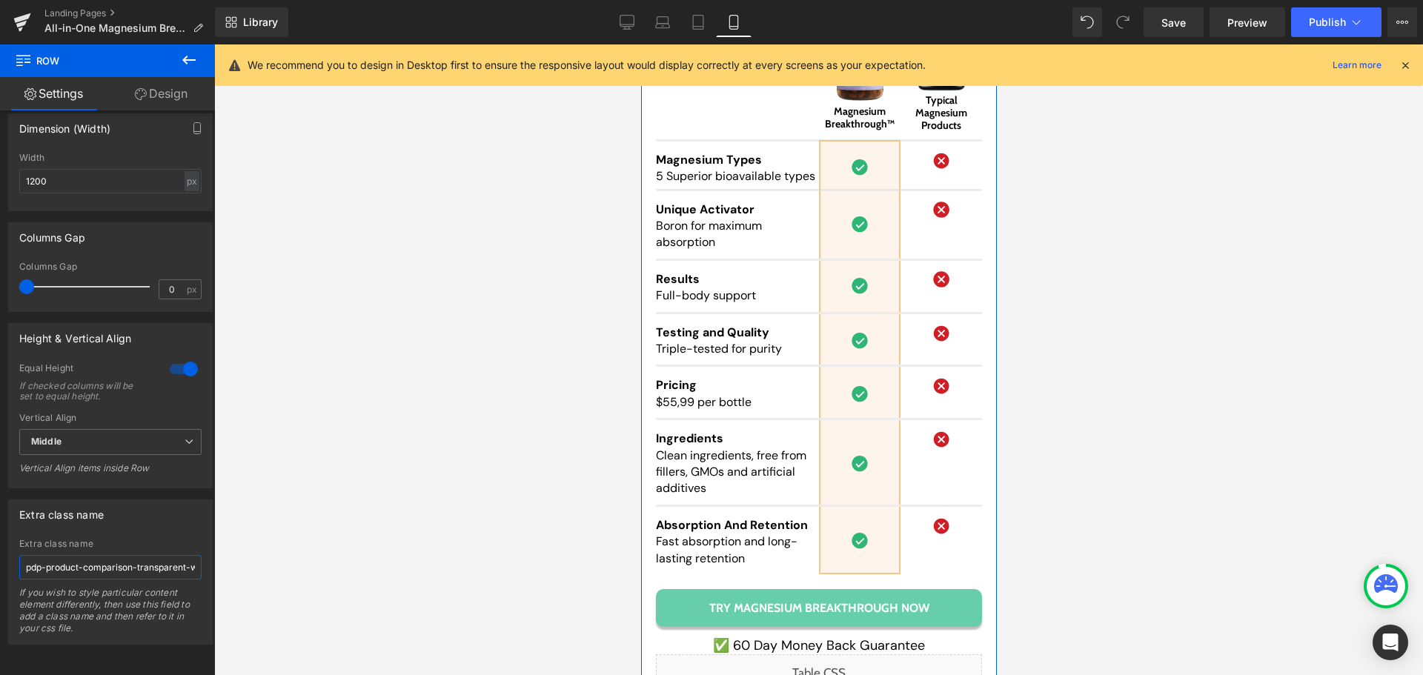
scroll to position [14523, 0]
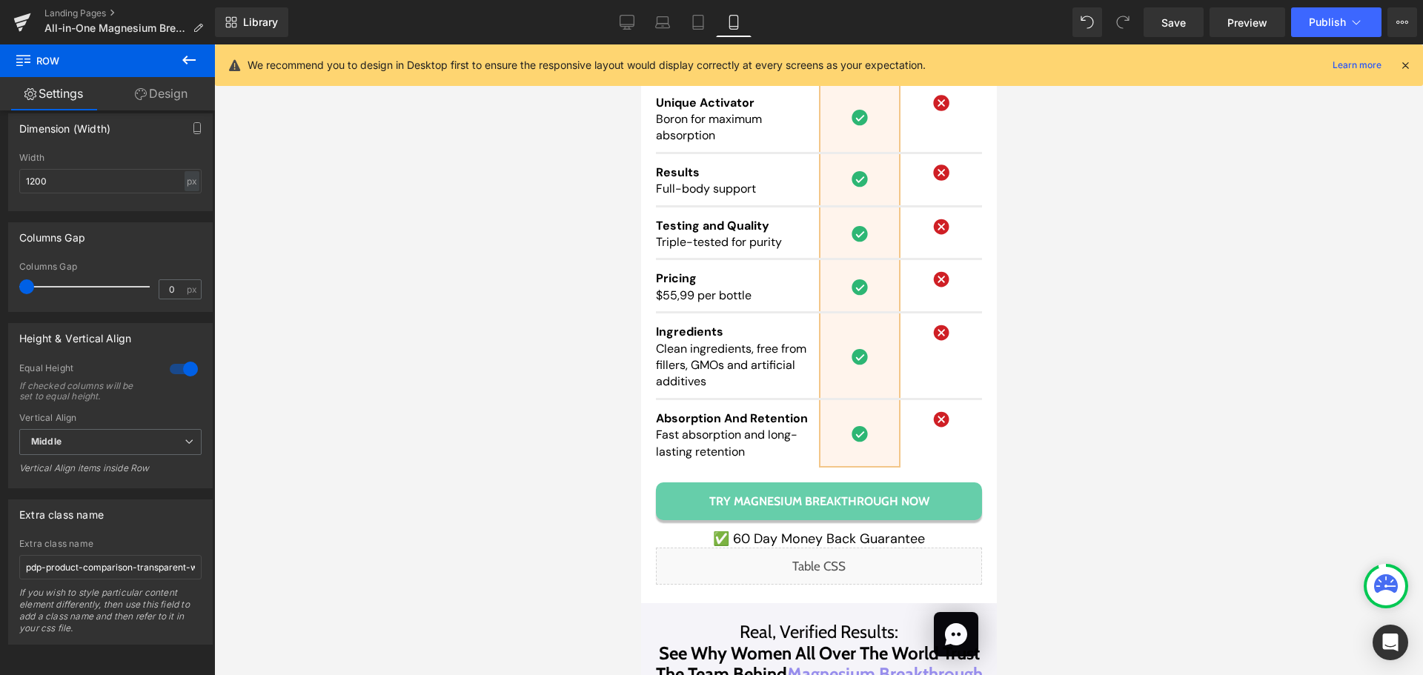
click at [825, 548] on div "Liquid" at bounding box center [818, 566] width 326 height 37
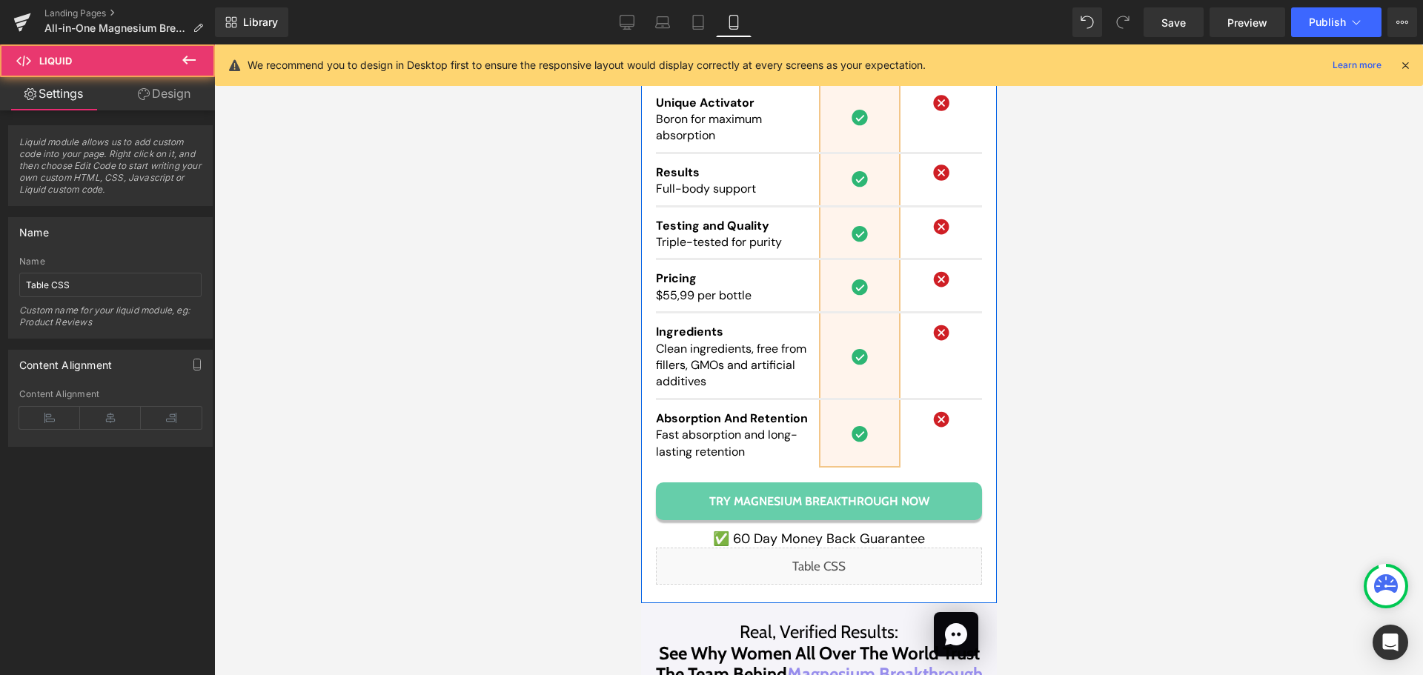
click at [828, 548] on div "Liquid" at bounding box center [818, 566] width 326 height 37
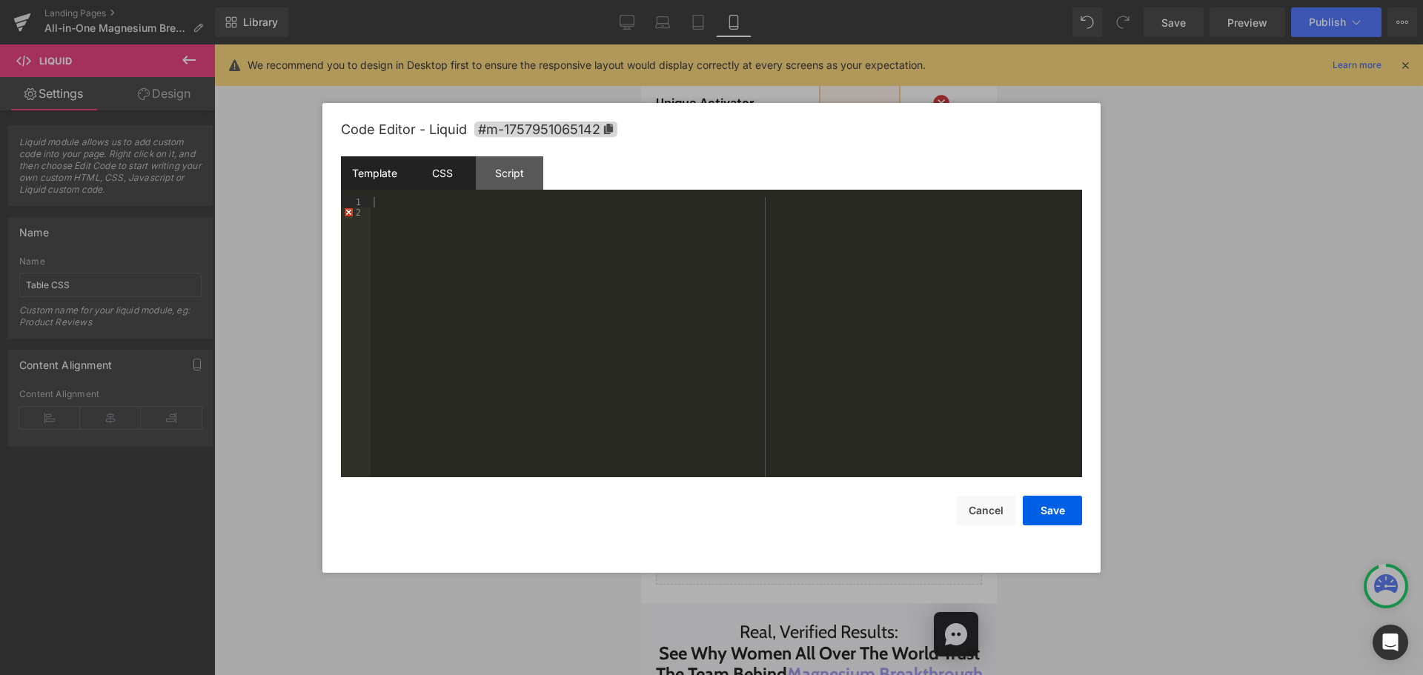
click at [444, 173] on div "CSS" at bounding box center [441, 172] width 67 height 33
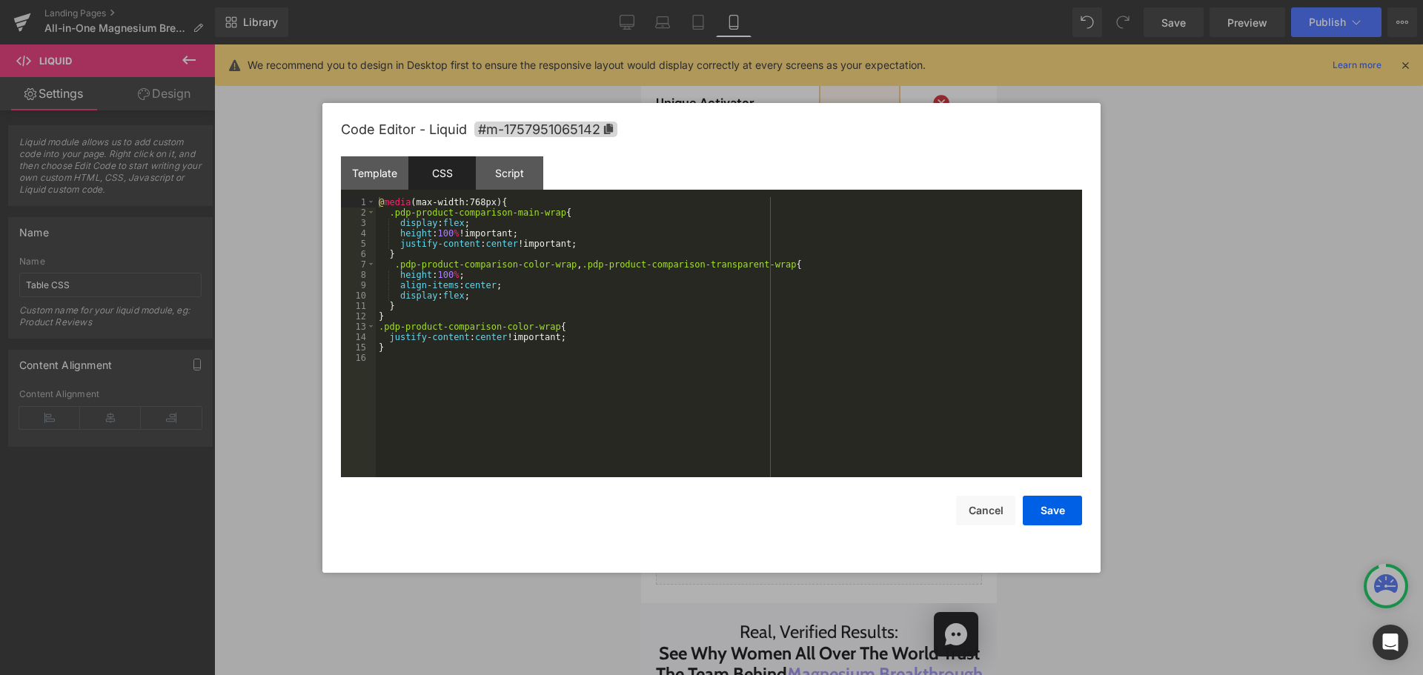
click at [572, 370] on div "@ media (max-width:768px) { .pdp-product-comparison-main-wrap { display : flex …" at bounding box center [729, 347] width 706 height 301
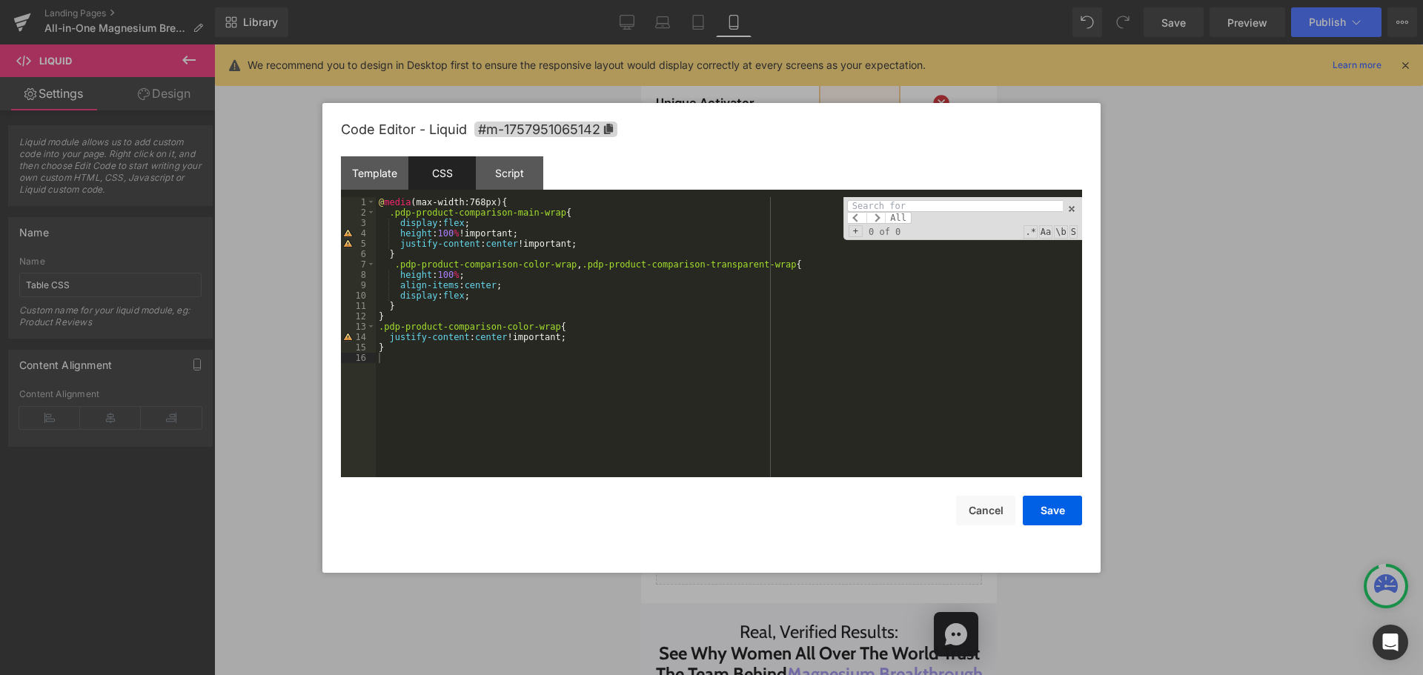
type input "pdp-product-comparison-transparent-wrap"
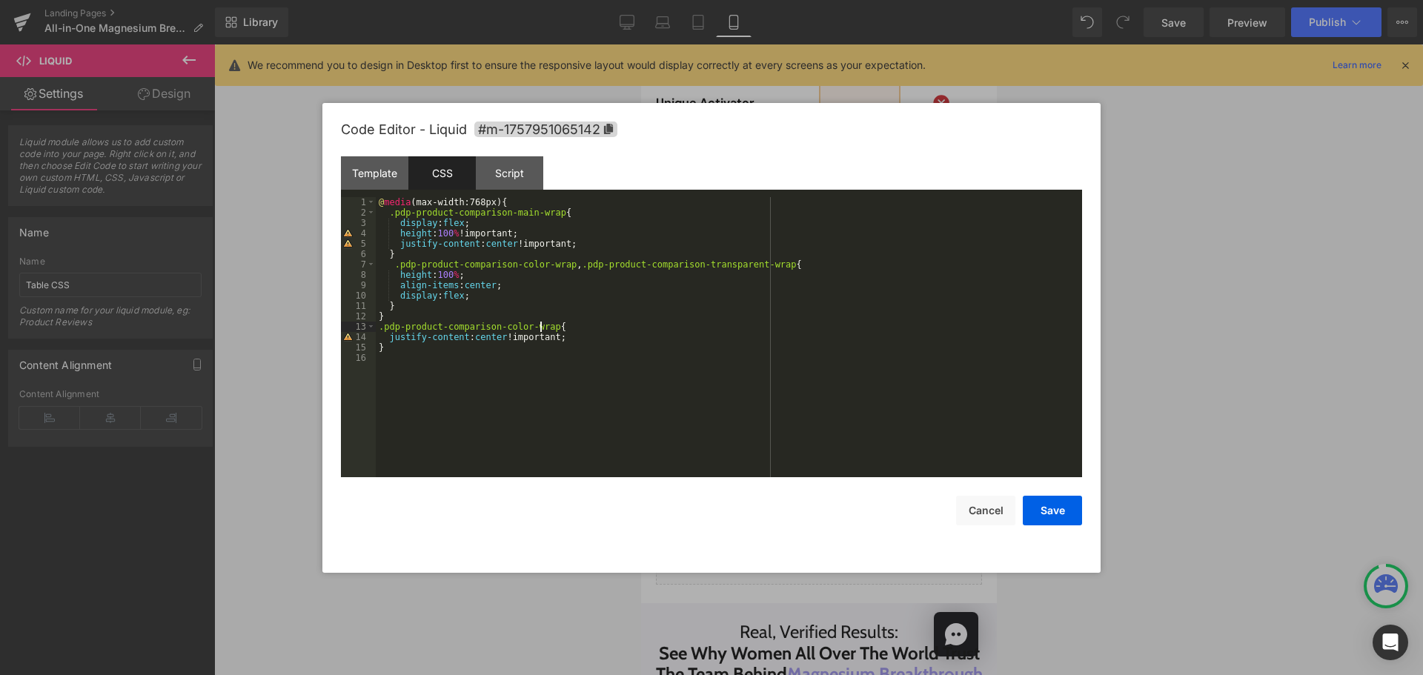
click at [542, 328] on div "@ media (max-width:768px) { .pdp-product-comparison-main-wrap { display : flex …" at bounding box center [729, 347] width 706 height 301
paste textarea
click at [560, 329] on div "@ media (max-width:768px) { .pdp-product-comparison-main-wrap { display : flex …" at bounding box center [729, 347] width 706 height 301
click at [1052, 516] on button "Save" at bounding box center [1052, 511] width 59 height 30
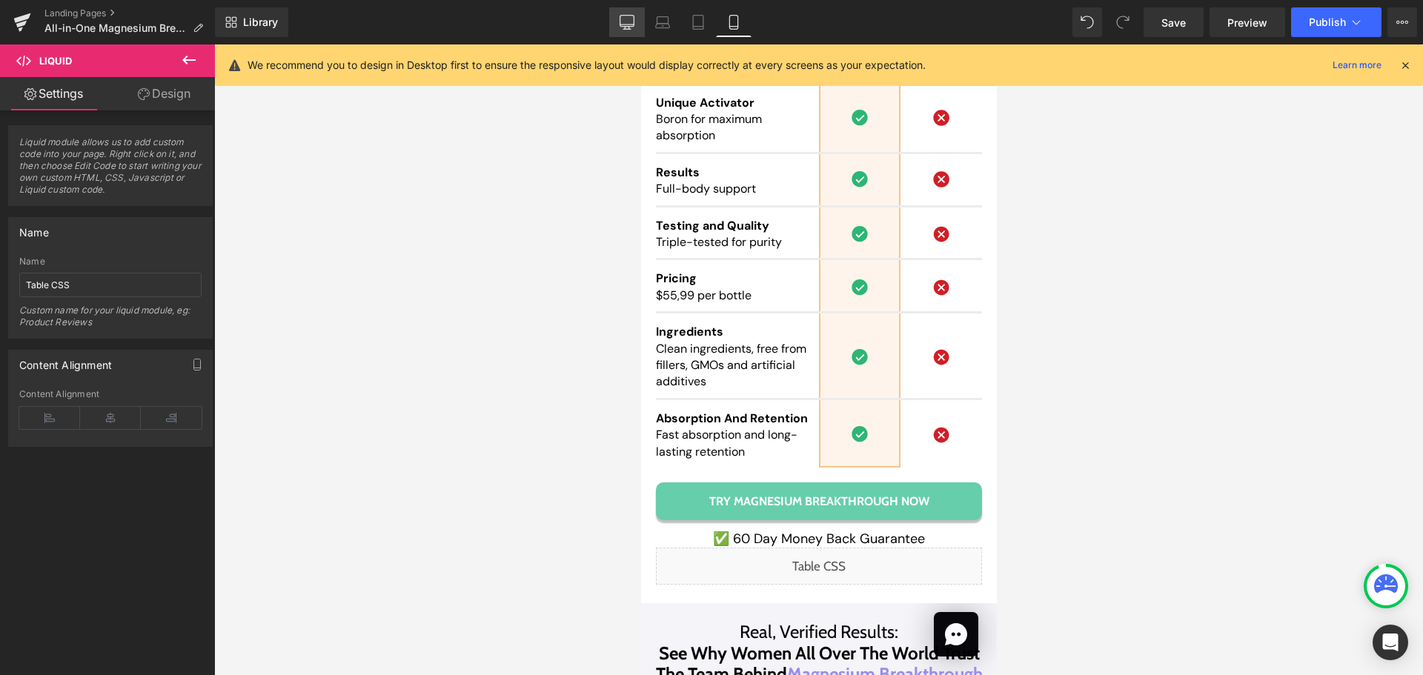
click at [625, 24] on icon at bounding box center [626, 22] width 15 height 15
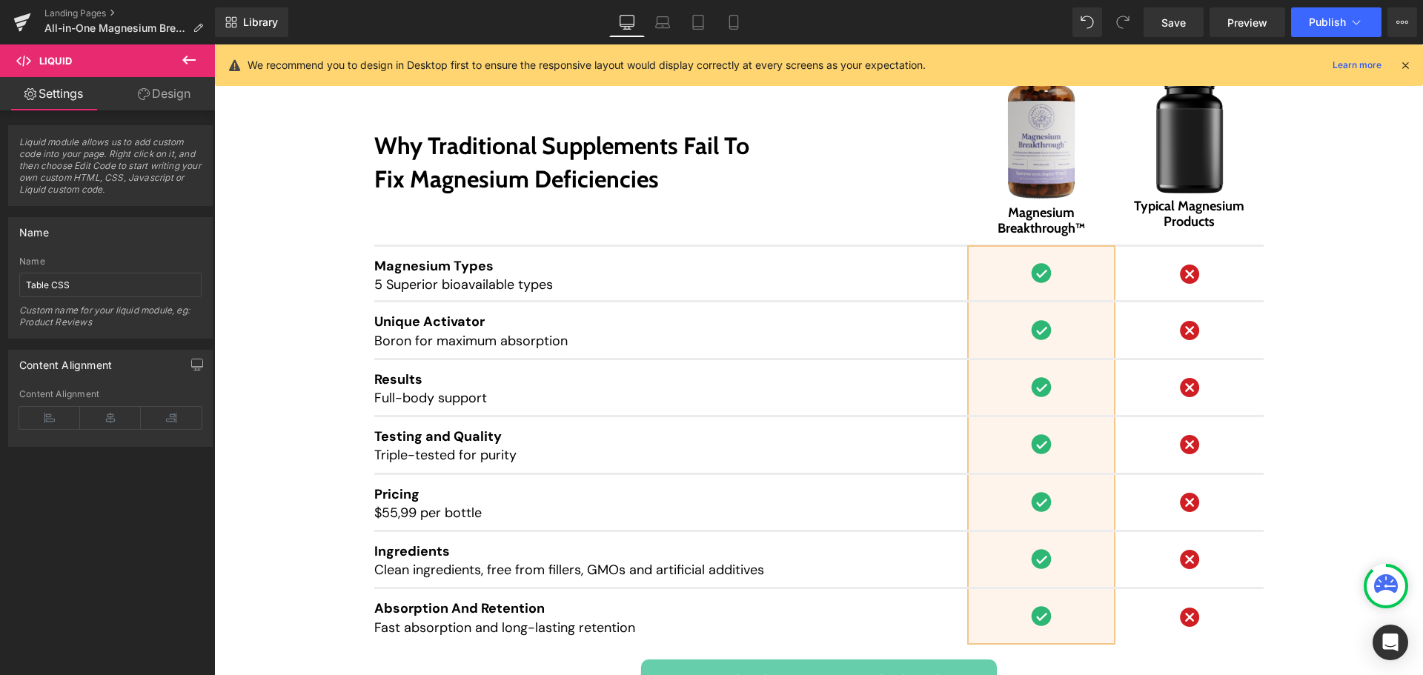
scroll to position [9910, 0]
click at [651, 22] on link "Laptop" at bounding box center [663, 22] width 36 height 30
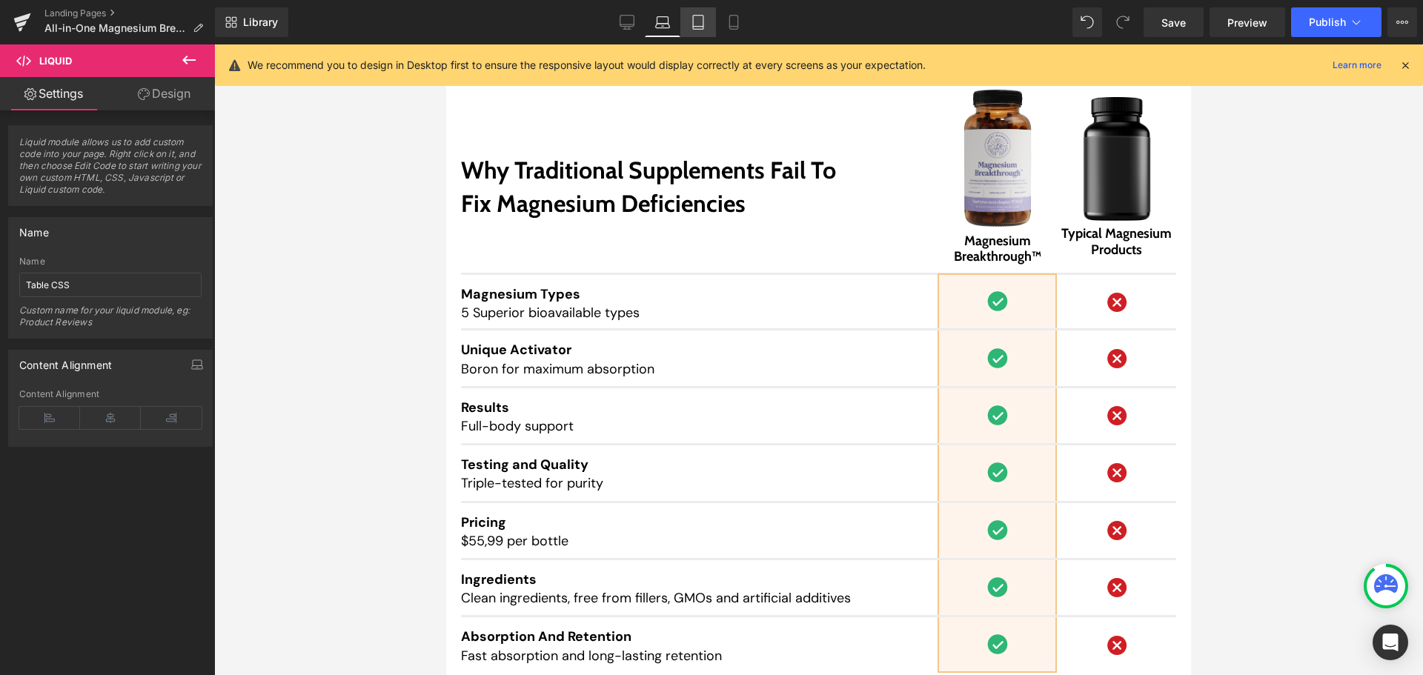
scroll to position [10223, 0]
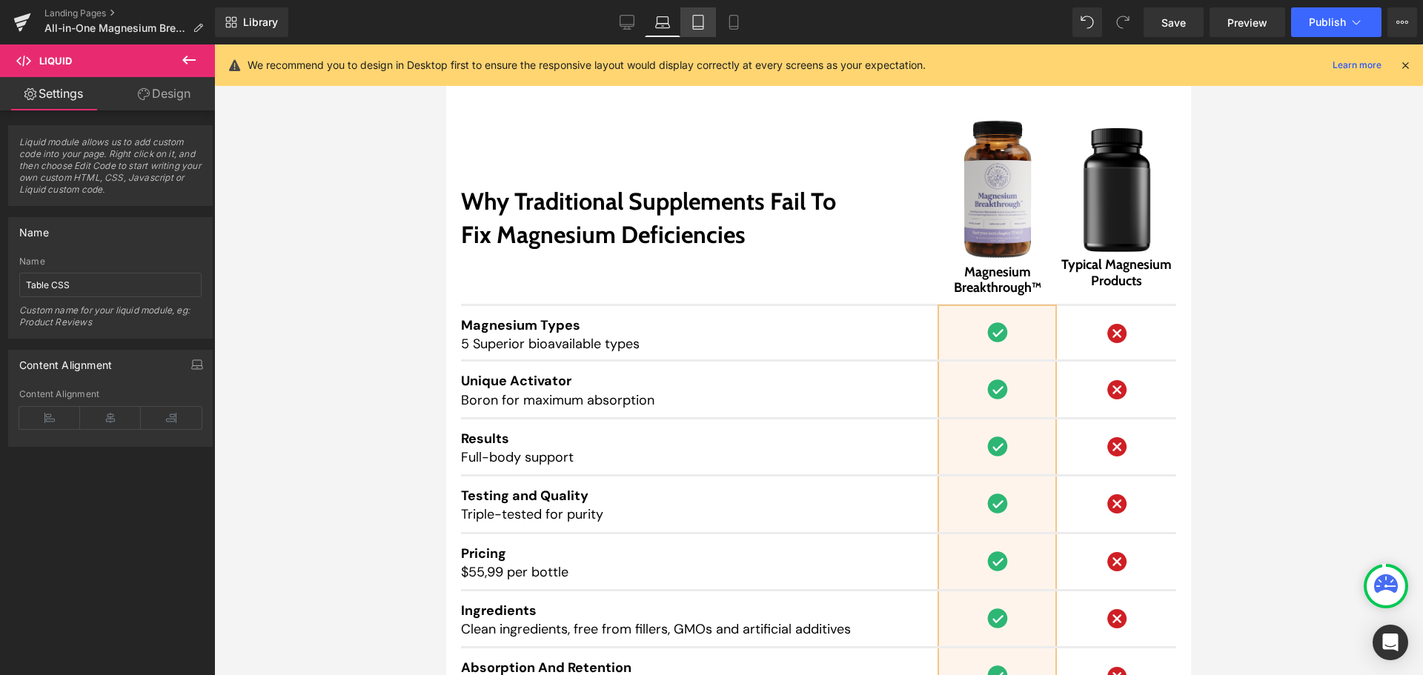
click at [705, 31] on link "Tablet" at bounding box center [698, 22] width 36 height 30
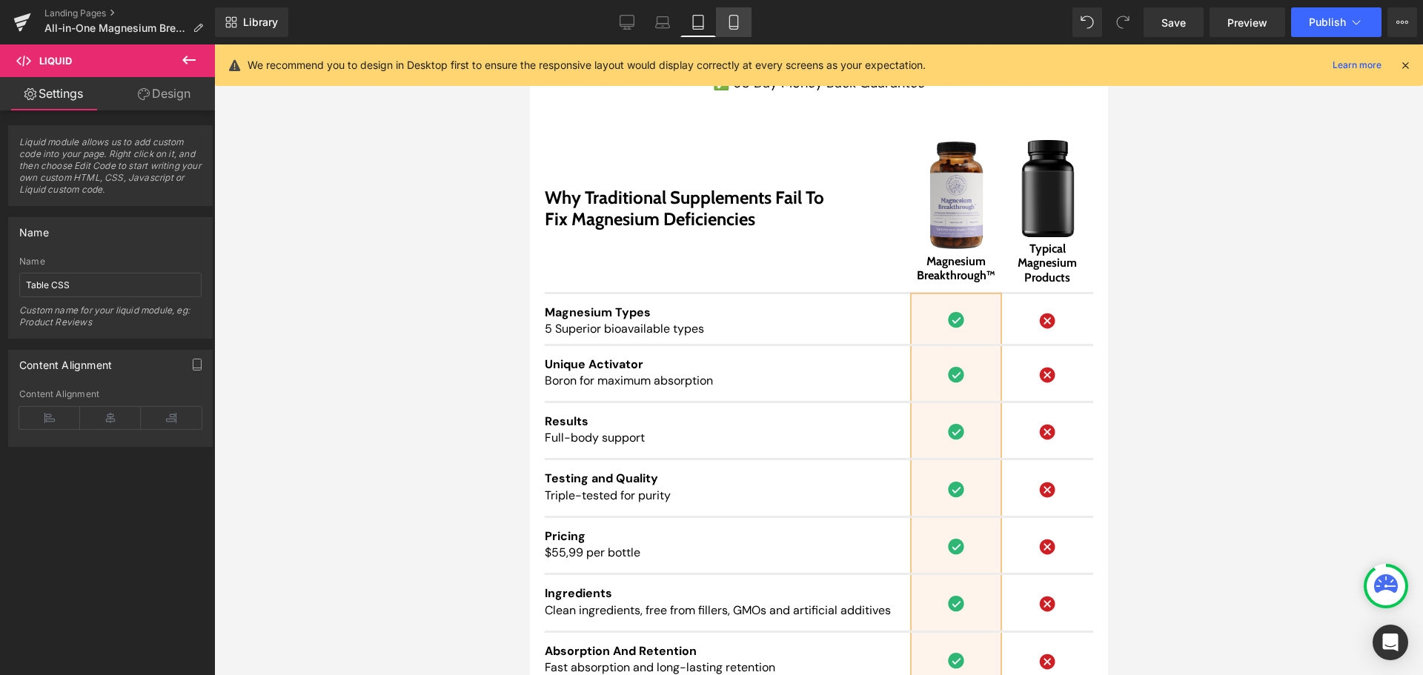
scroll to position [12253, 0]
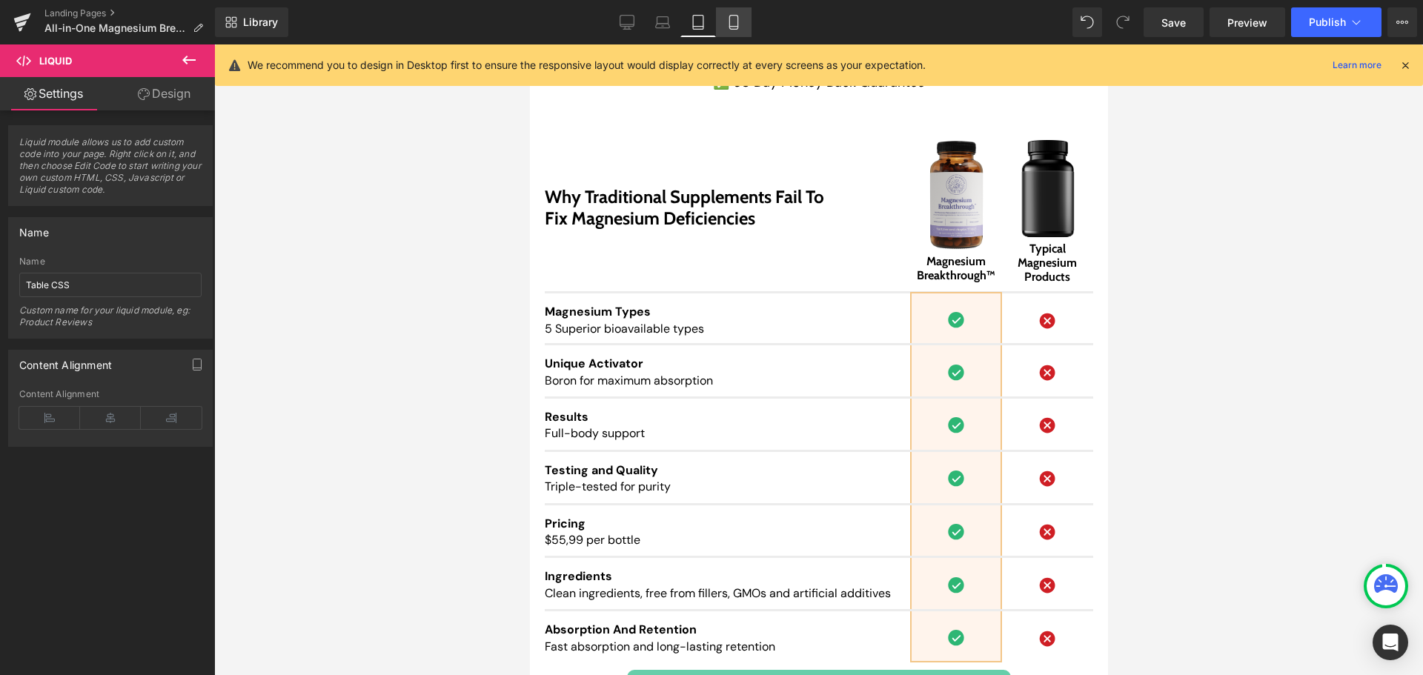
click at [726, 28] on icon at bounding box center [733, 22] width 15 height 15
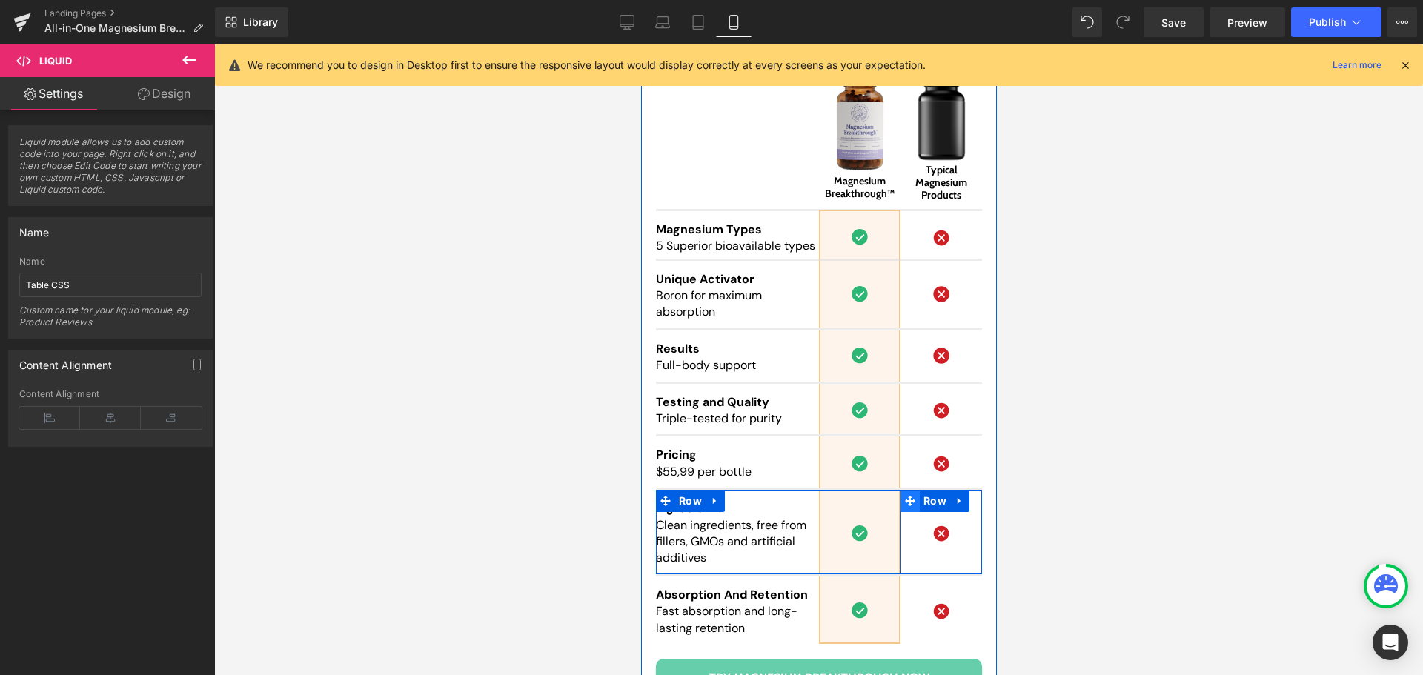
scroll to position [14324, 0]
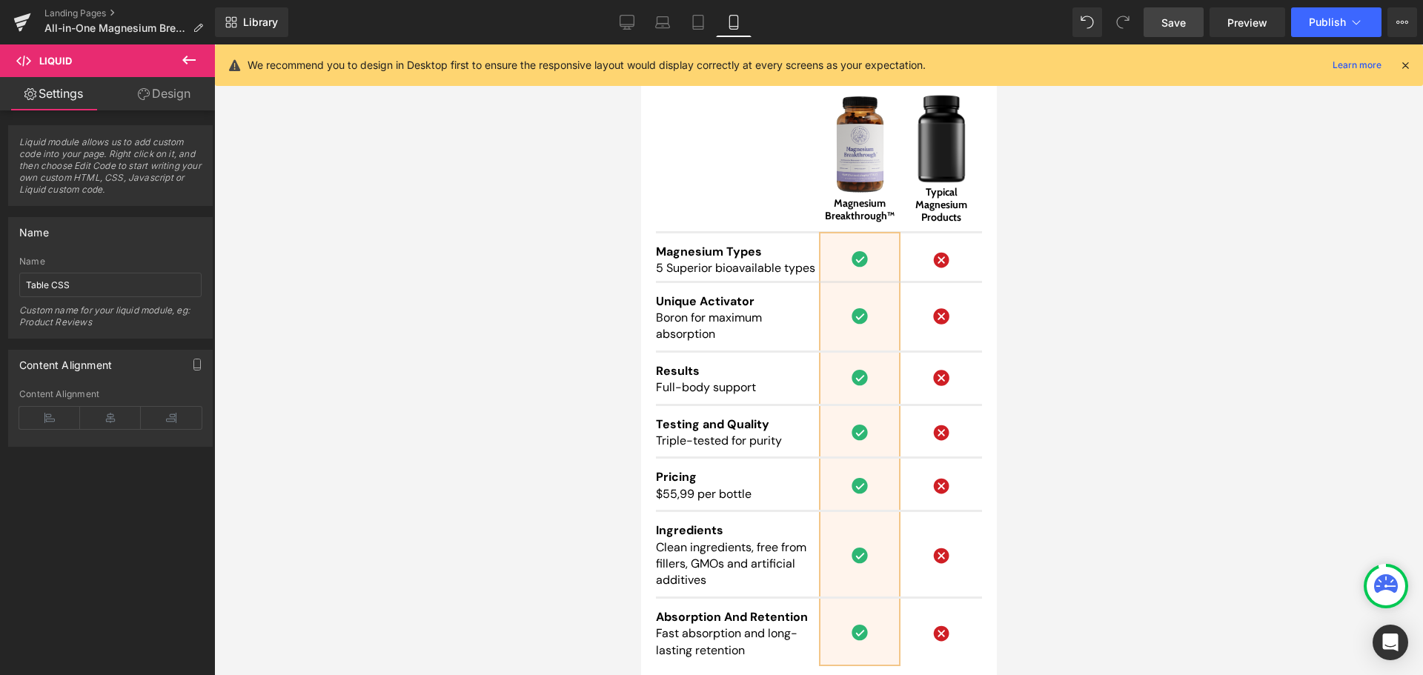
click at [1171, 13] on link "Save" at bounding box center [1173, 22] width 60 height 30
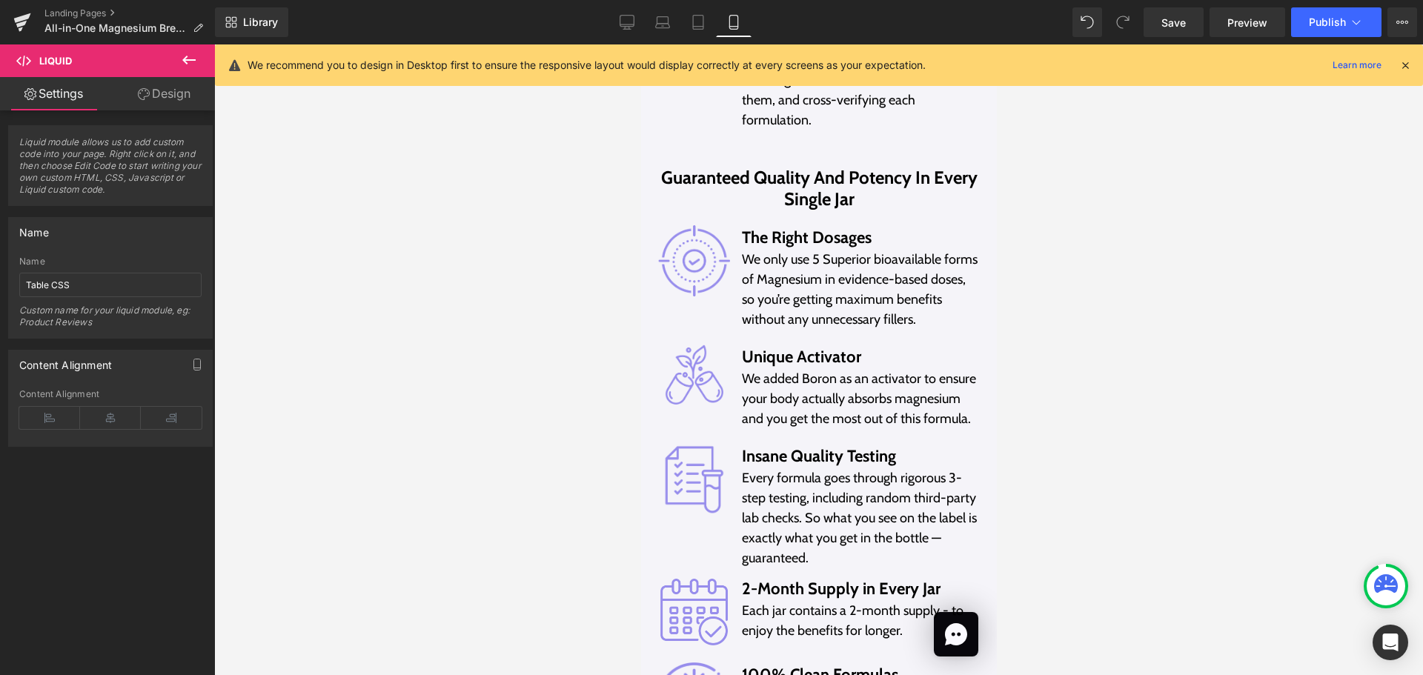
scroll to position [11189, 0]
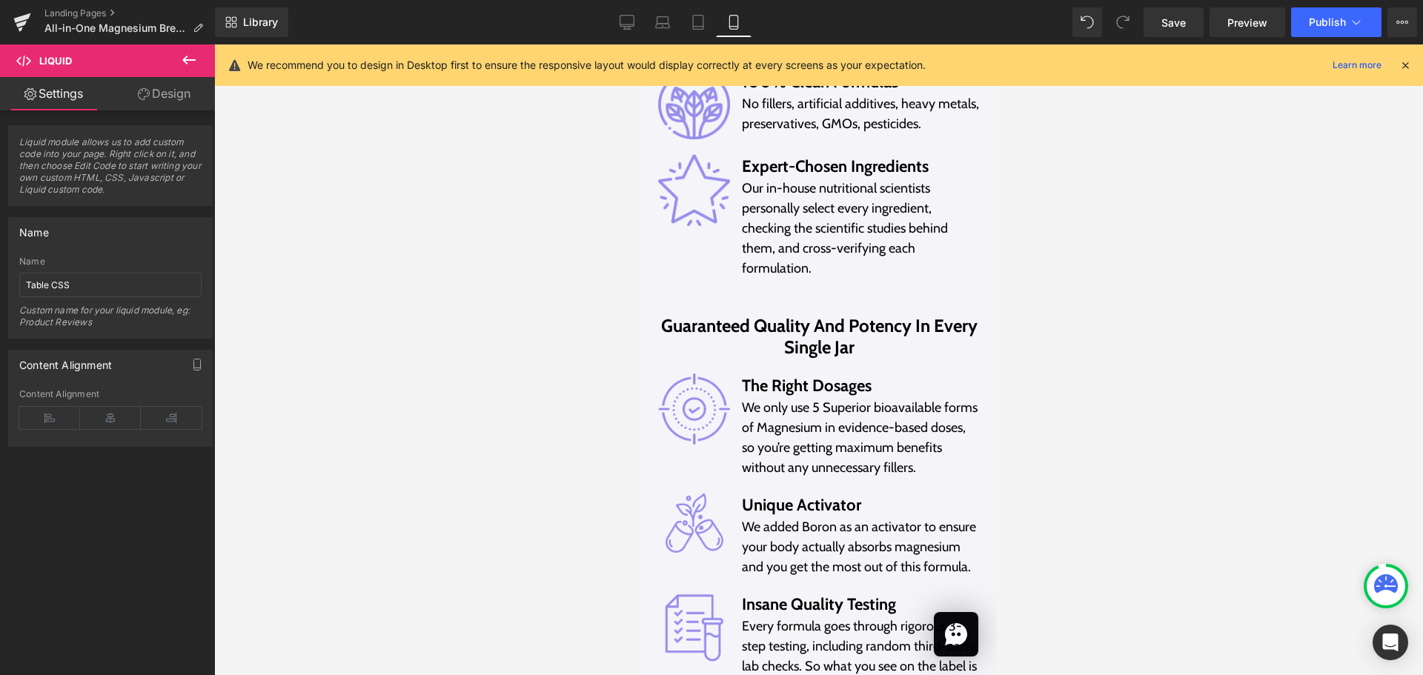
click at [496, 262] on div at bounding box center [818, 359] width 1209 height 631
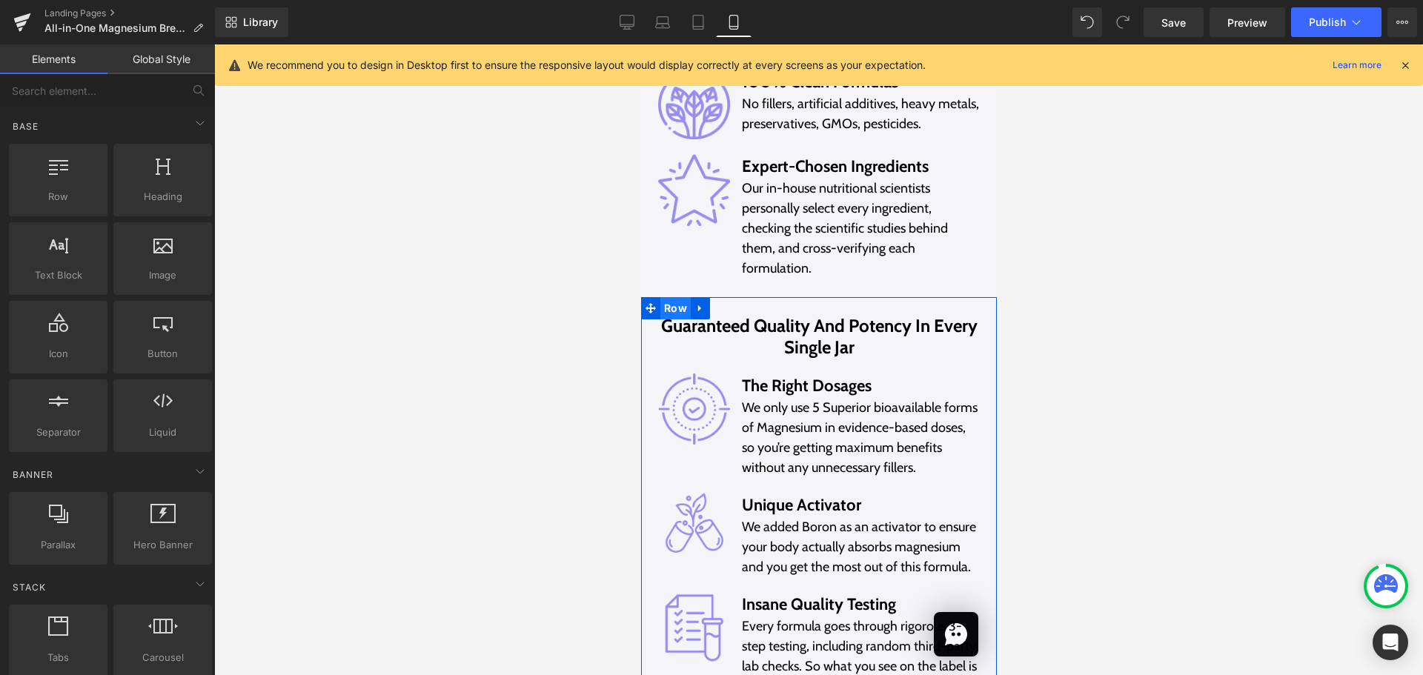
drag, startPoint x: 668, startPoint y: 261, endPoint x: 1229, endPoint y: 290, distance: 562.4
click at [668, 297] on span "Row" at bounding box center [674, 308] width 30 height 22
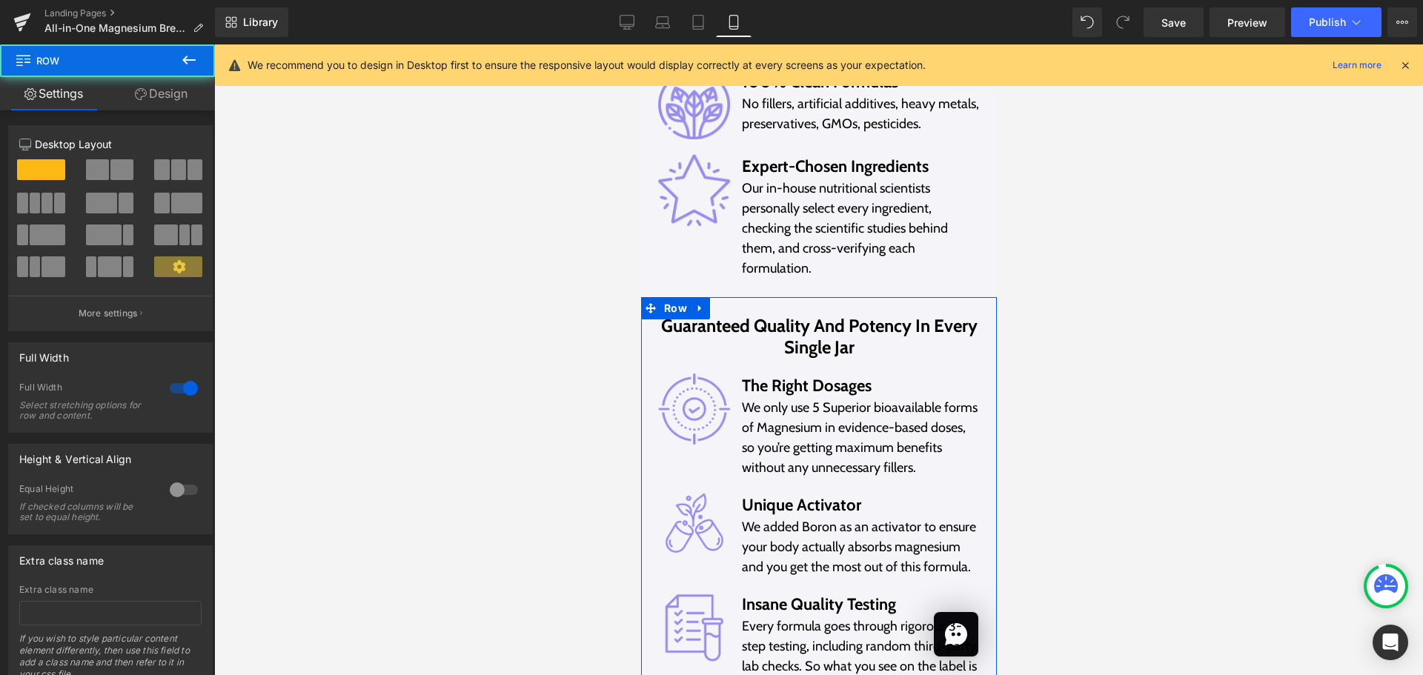
click at [185, 97] on link "Design" at bounding box center [160, 93] width 107 height 33
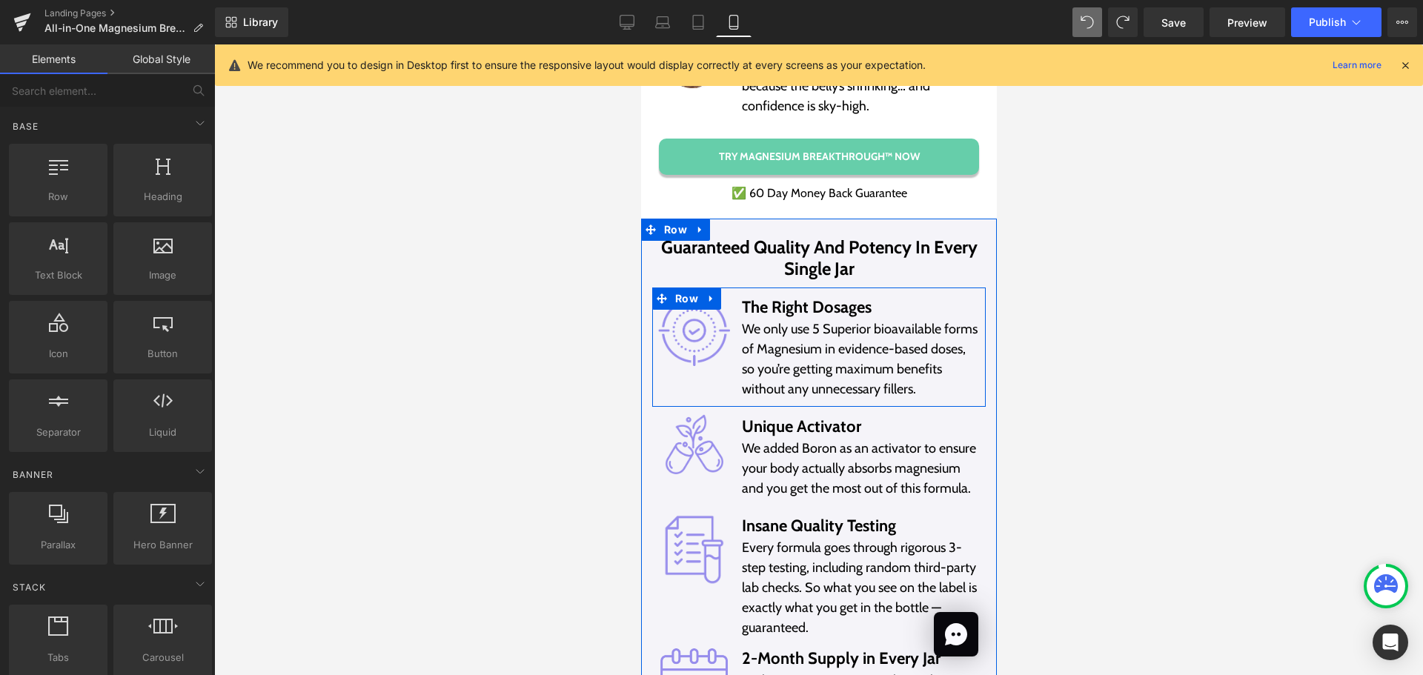
scroll to position [10522, 0]
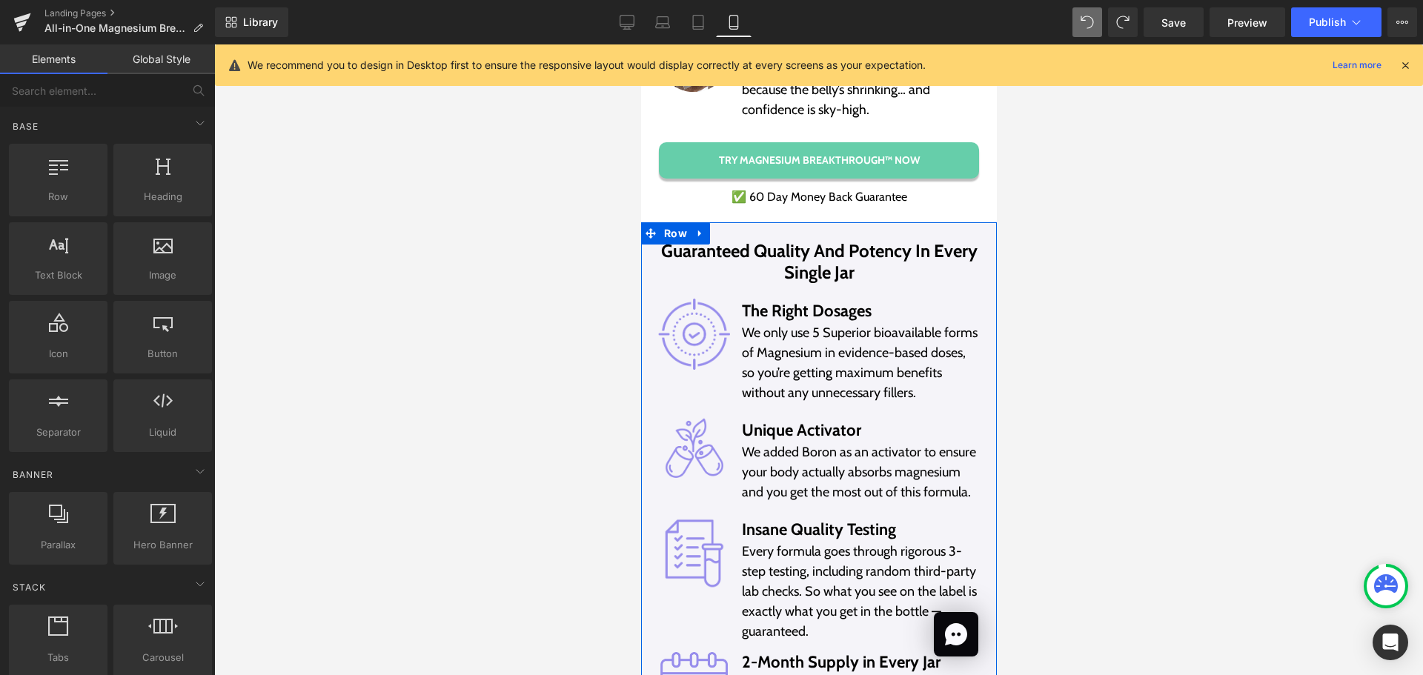
click at [665, 222] on span "Row" at bounding box center [674, 233] width 30 height 22
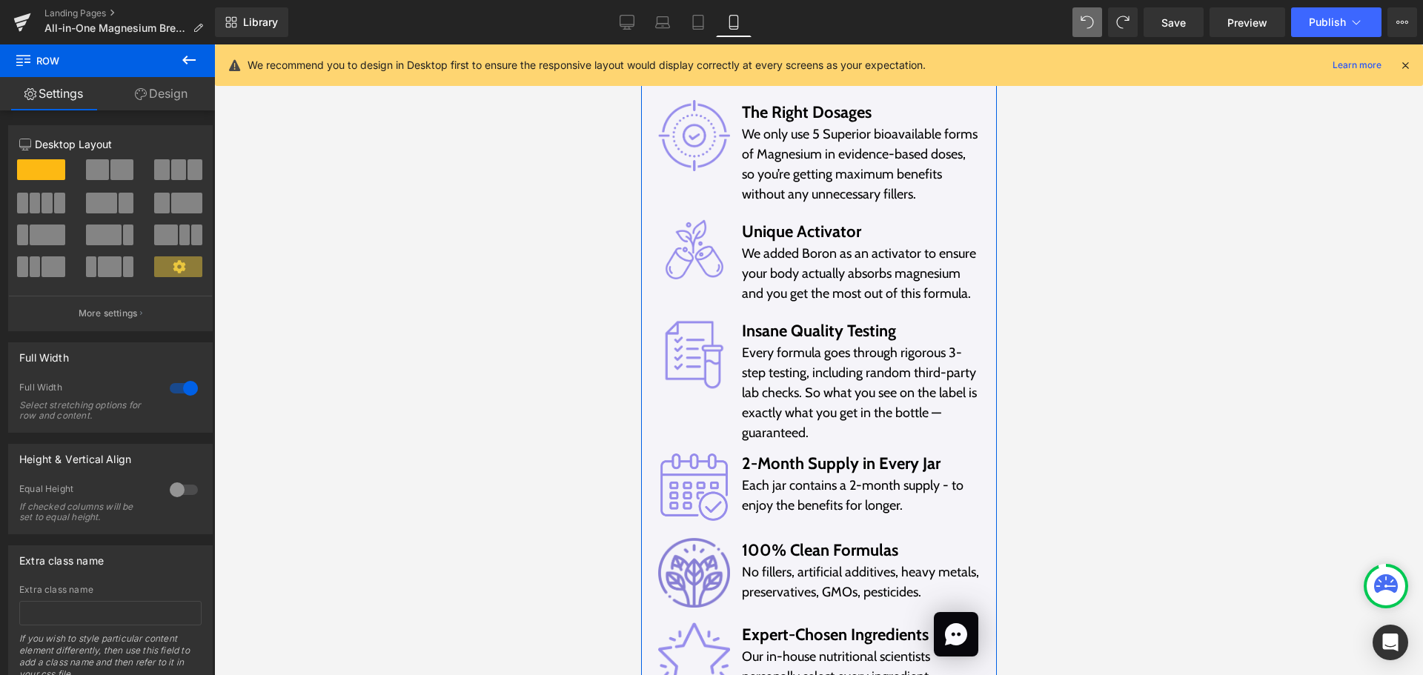
scroll to position [10744, 0]
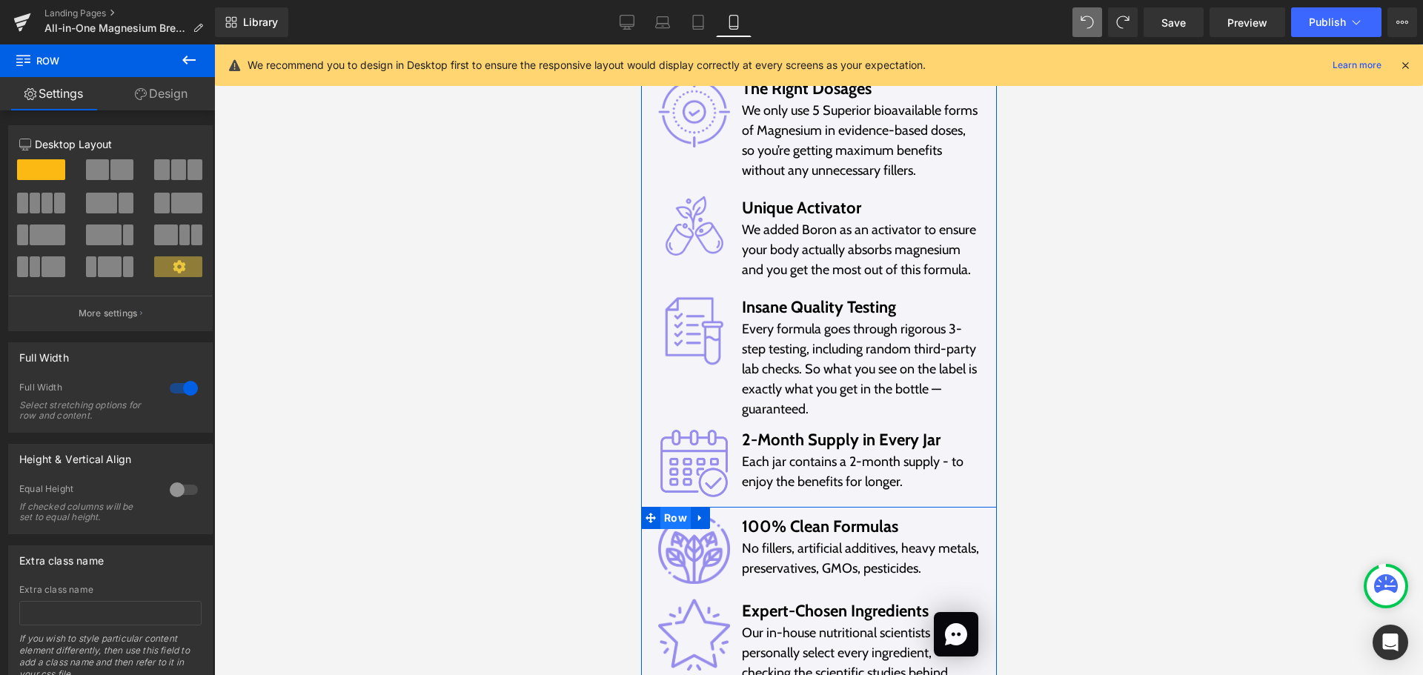
click at [668, 507] on span "Row" at bounding box center [674, 518] width 30 height 22
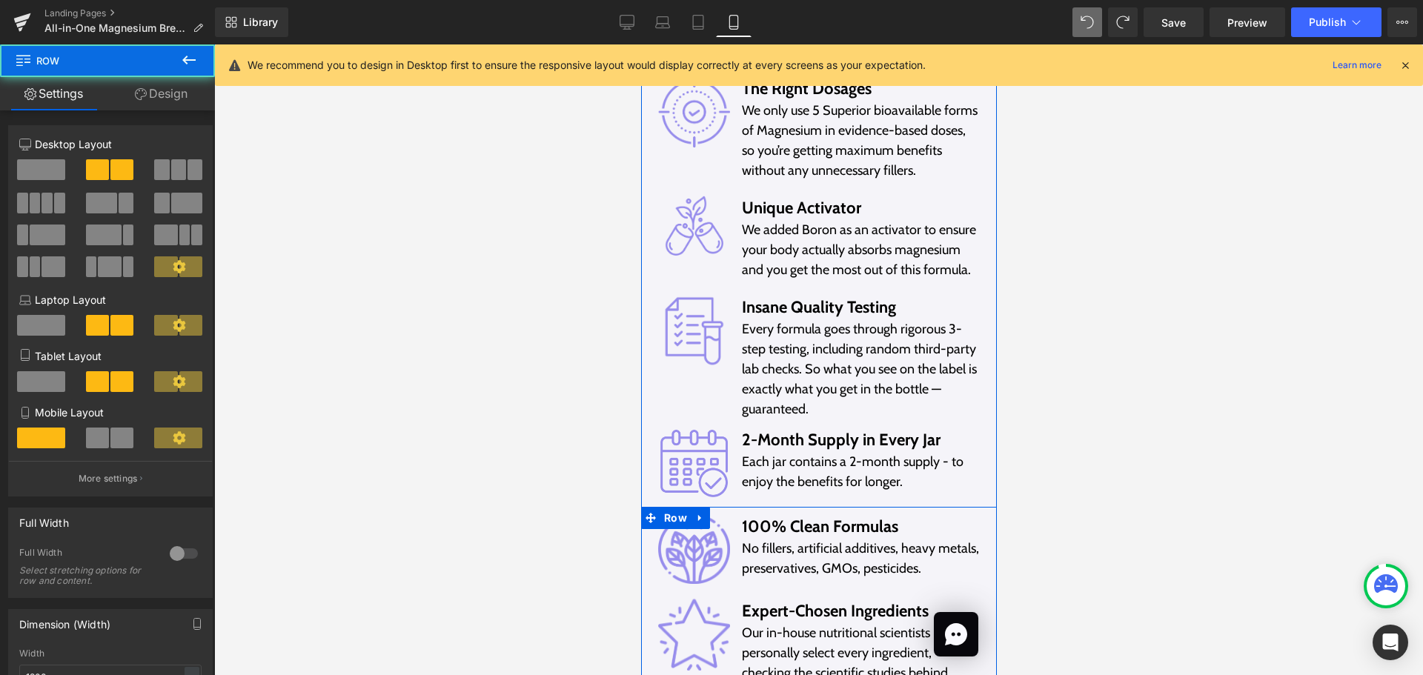
click at [679, 507] on span "Row" at bounding box center [674, 518] width 30 height 22
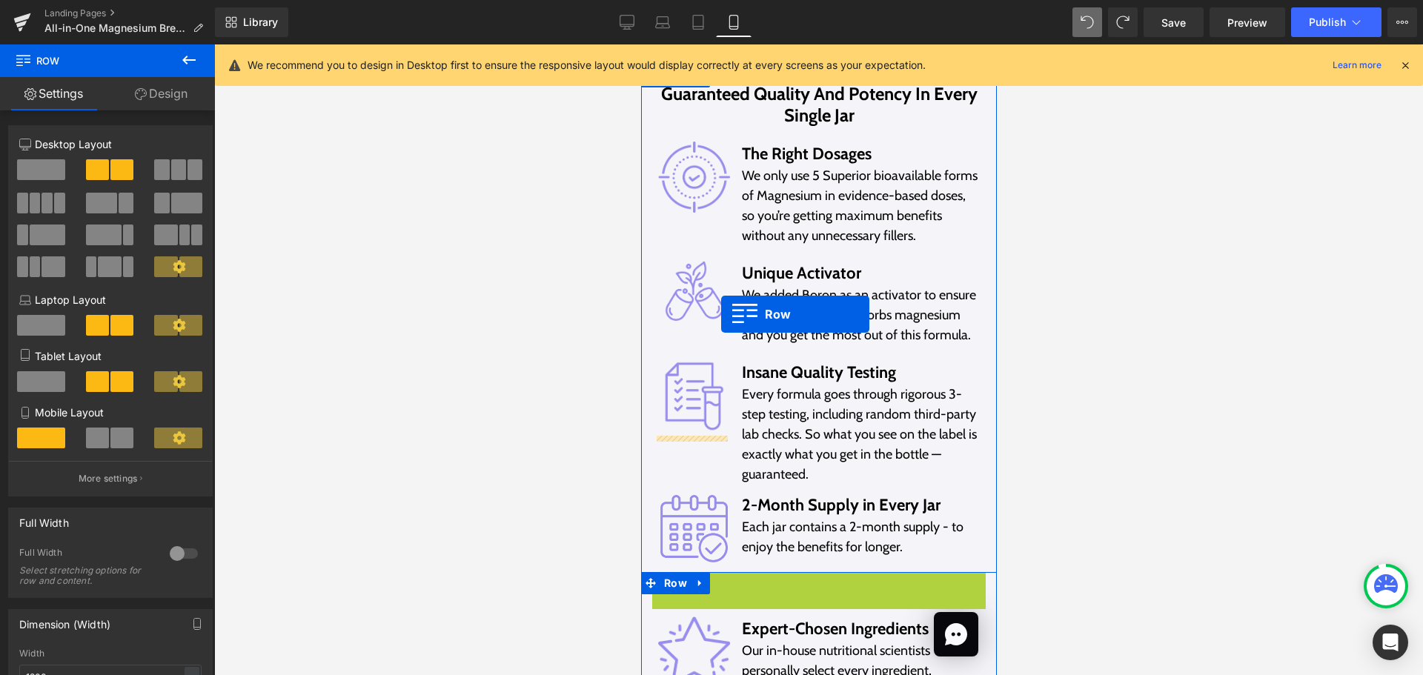
scroll to position [10522, 0]
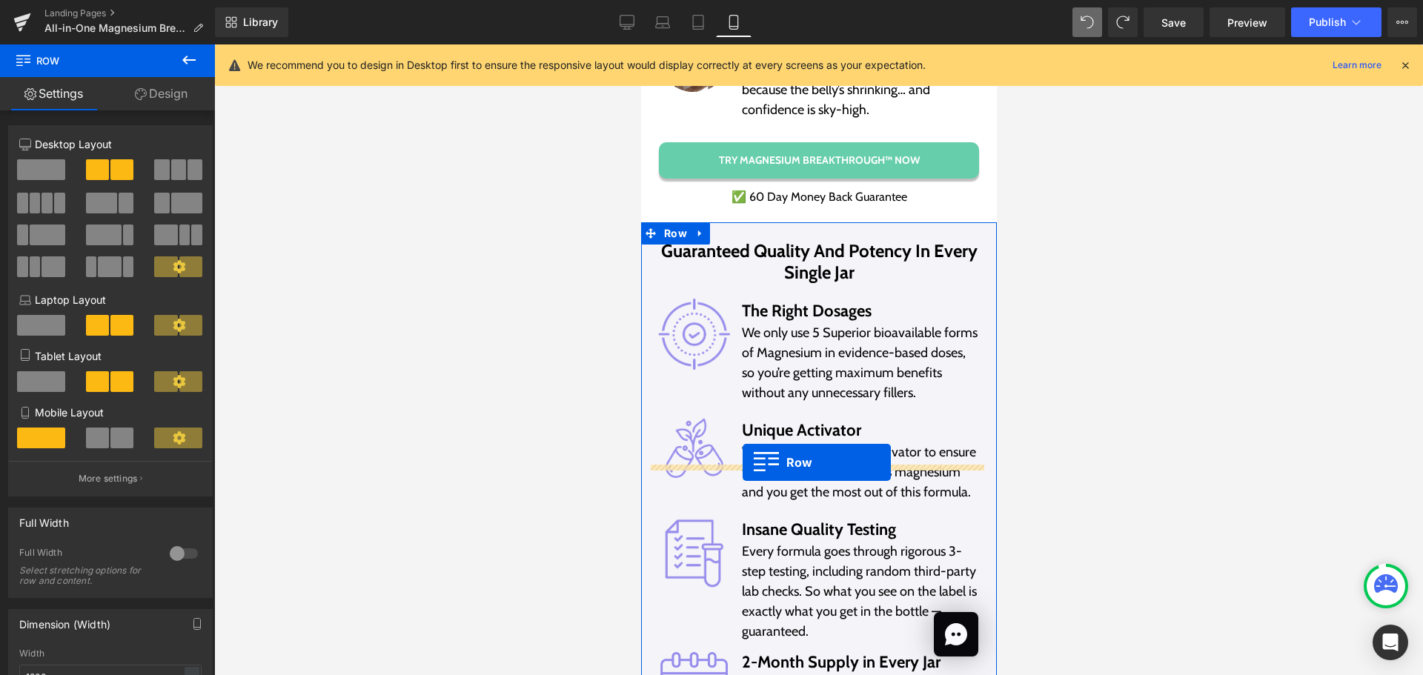
drag, startPoint x: 683, startPoint y: 475, endPoint x: 742, endPoint y: 462, distance: 59.9
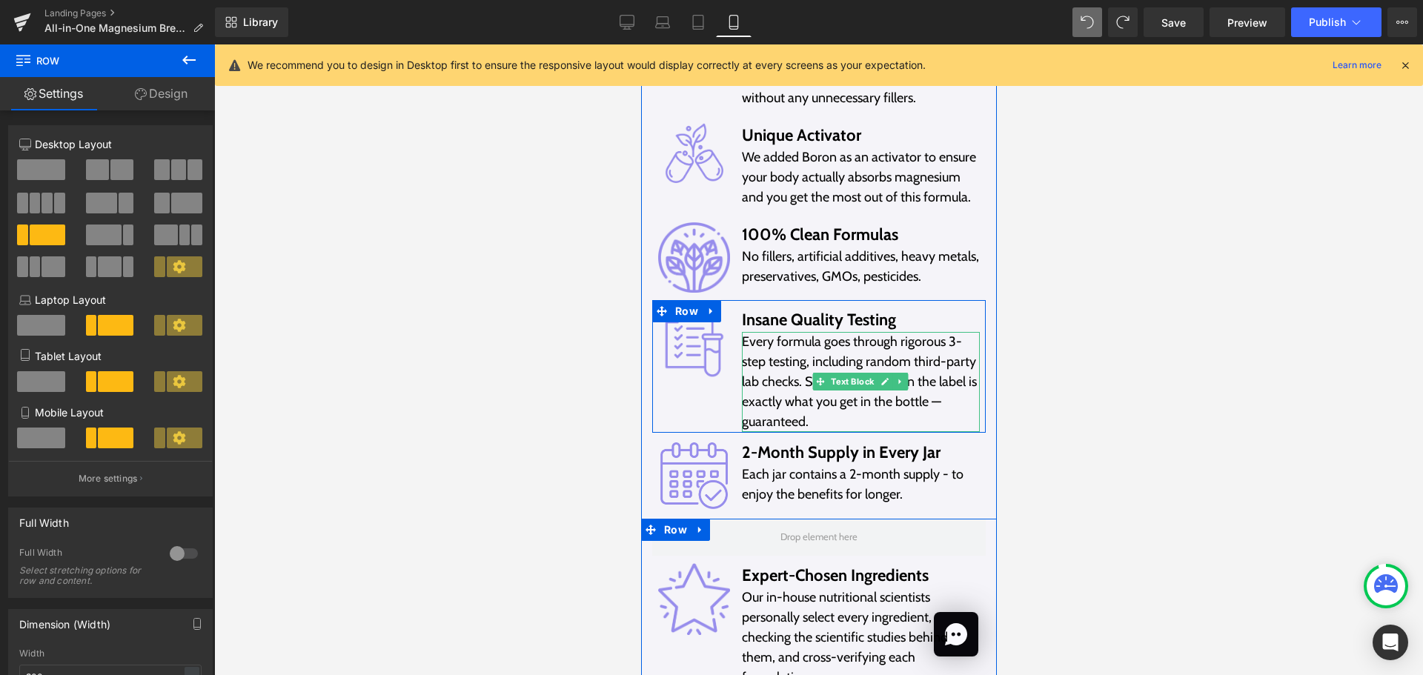
scroll to position [10818, 0]
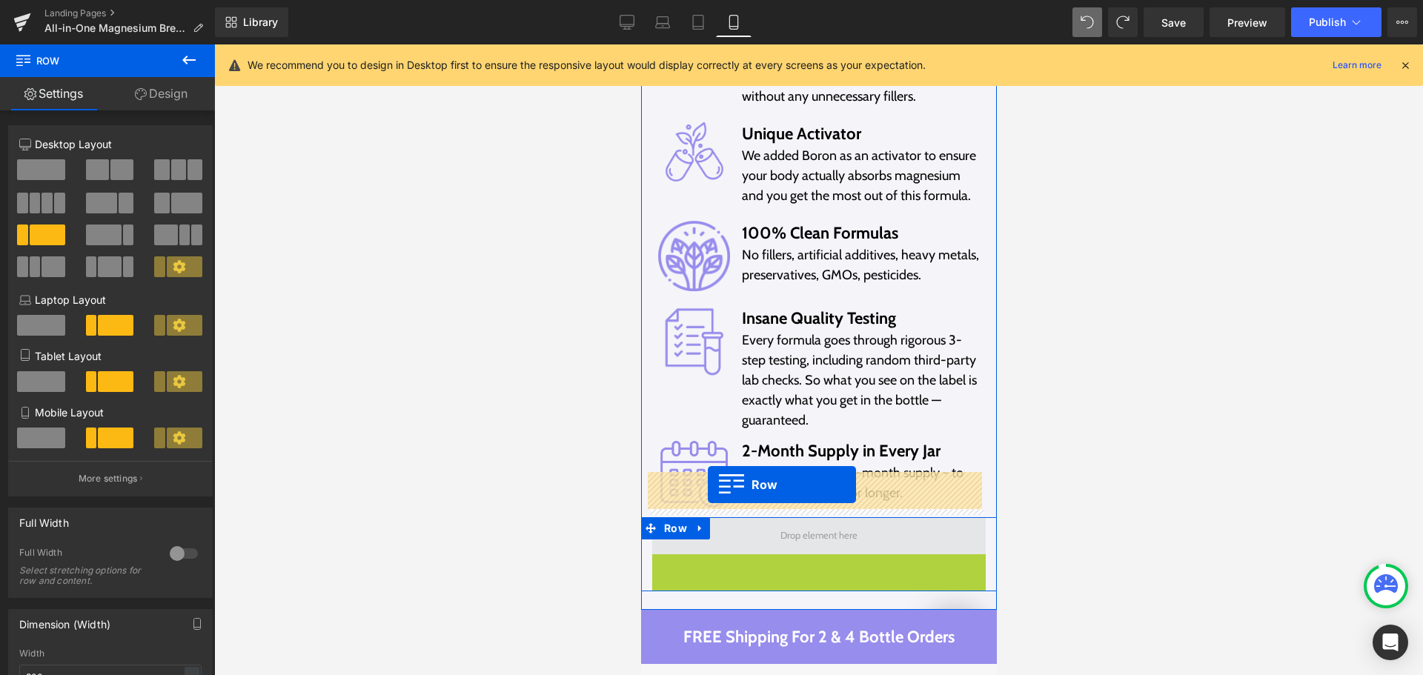
drag, startPoint x: 682, startPoint y: 520, endPoint x: 707, endPoint y: 485, distance: 43.6
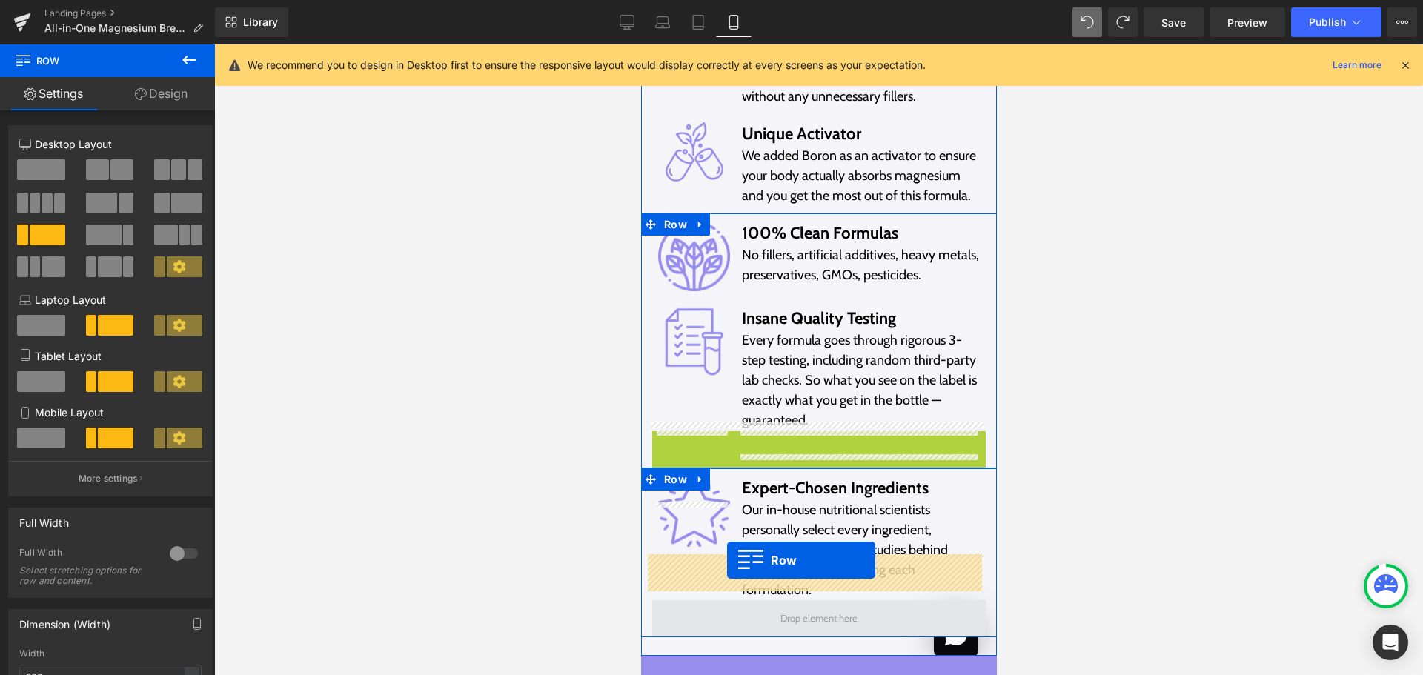
drag, startPoint x: 675, startPoint y: 405, endPoint x: 726, endPoint y: 560, distance: 163.8
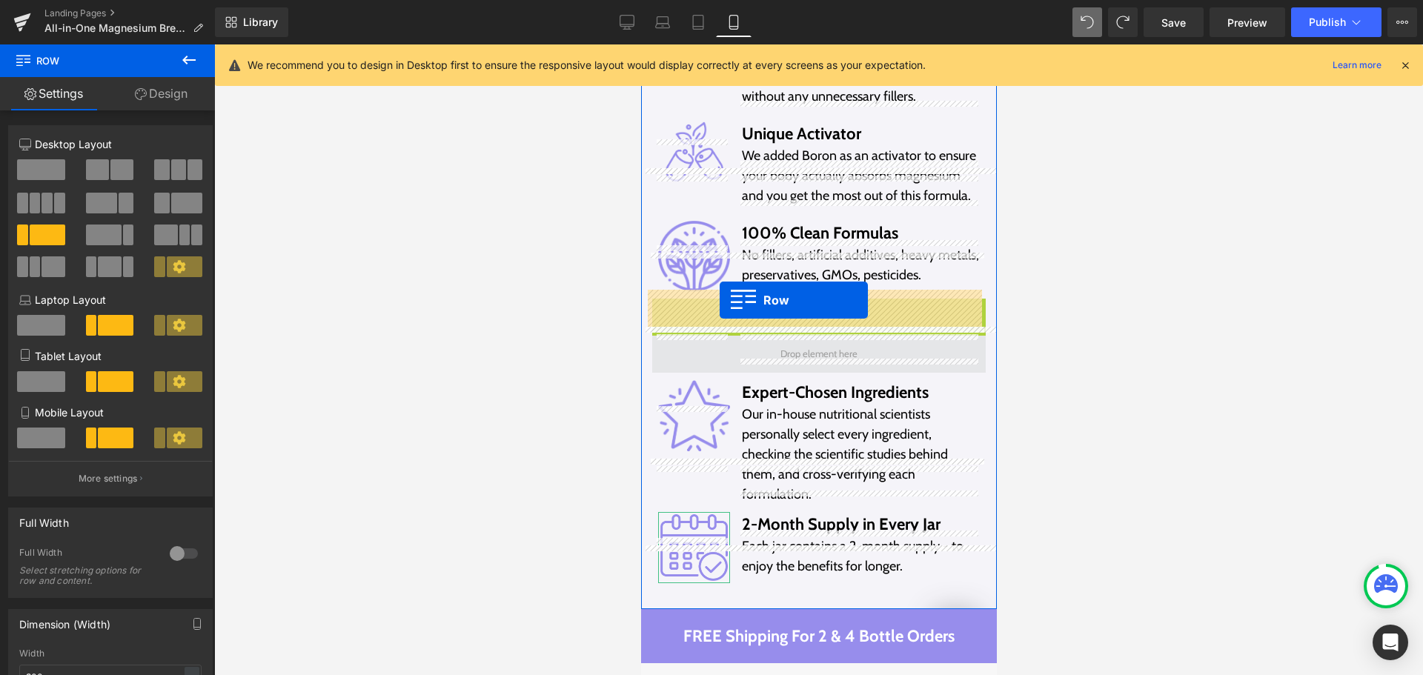
drag, startPoint x: 684, startPoint y: 260, endPoint x: 719, endPoint y: 300, distance: 53.0
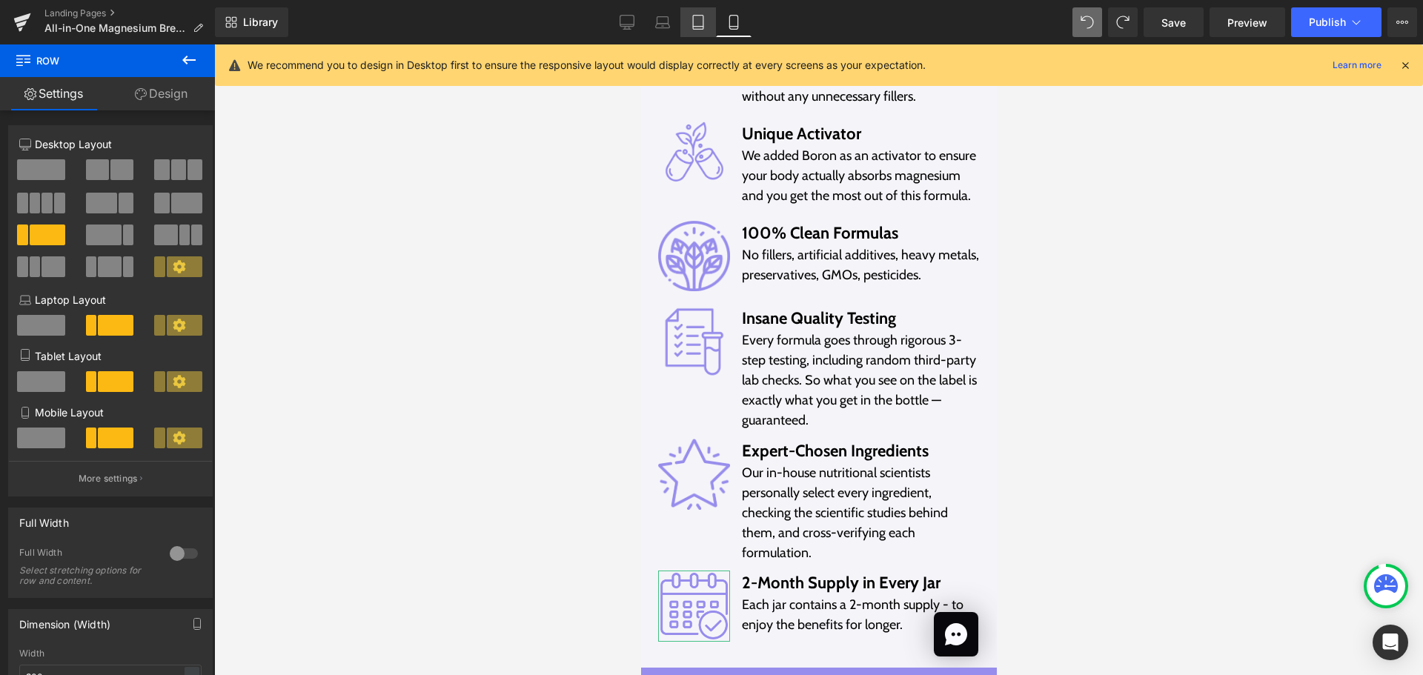
click at [708, 32] on link "Tablet" at bounding box center [698, 22] width 36 height 30
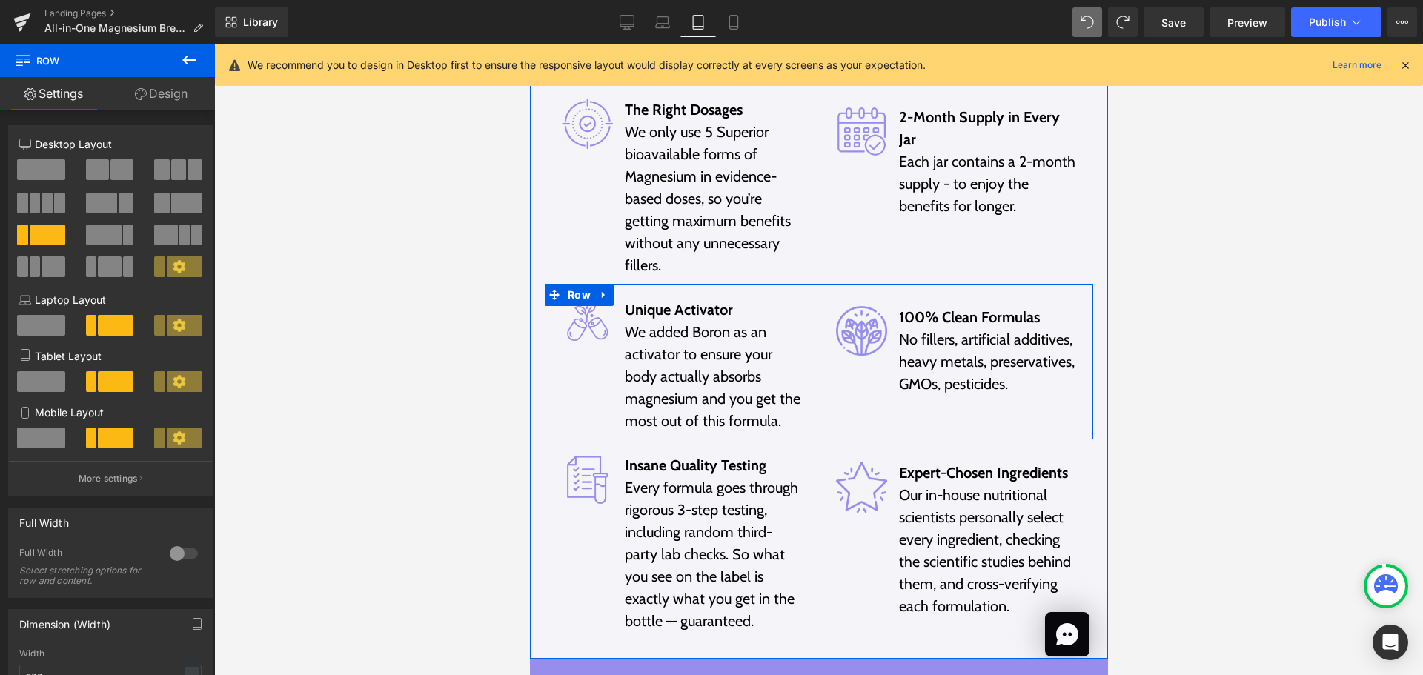
scroll to position [8817, 0]
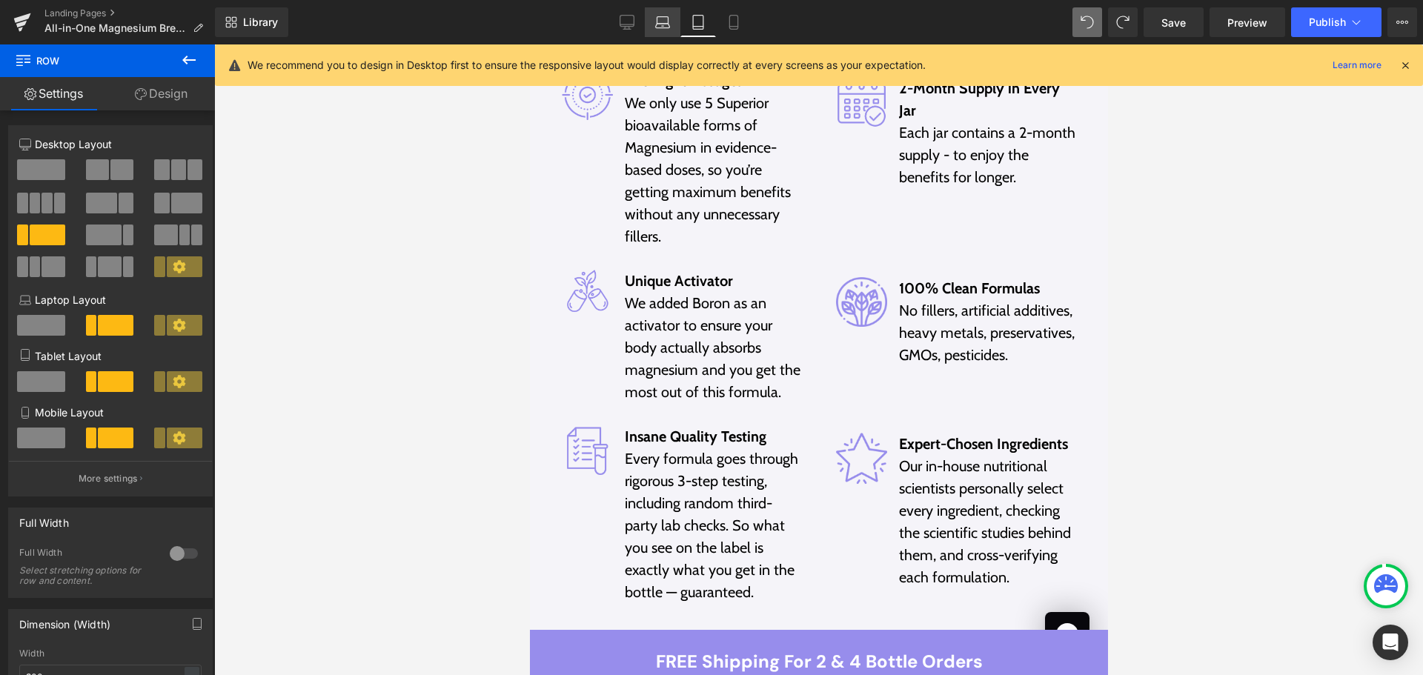
click at [668, 23] on icon at bounding box center [662, 22] width 15 height 15
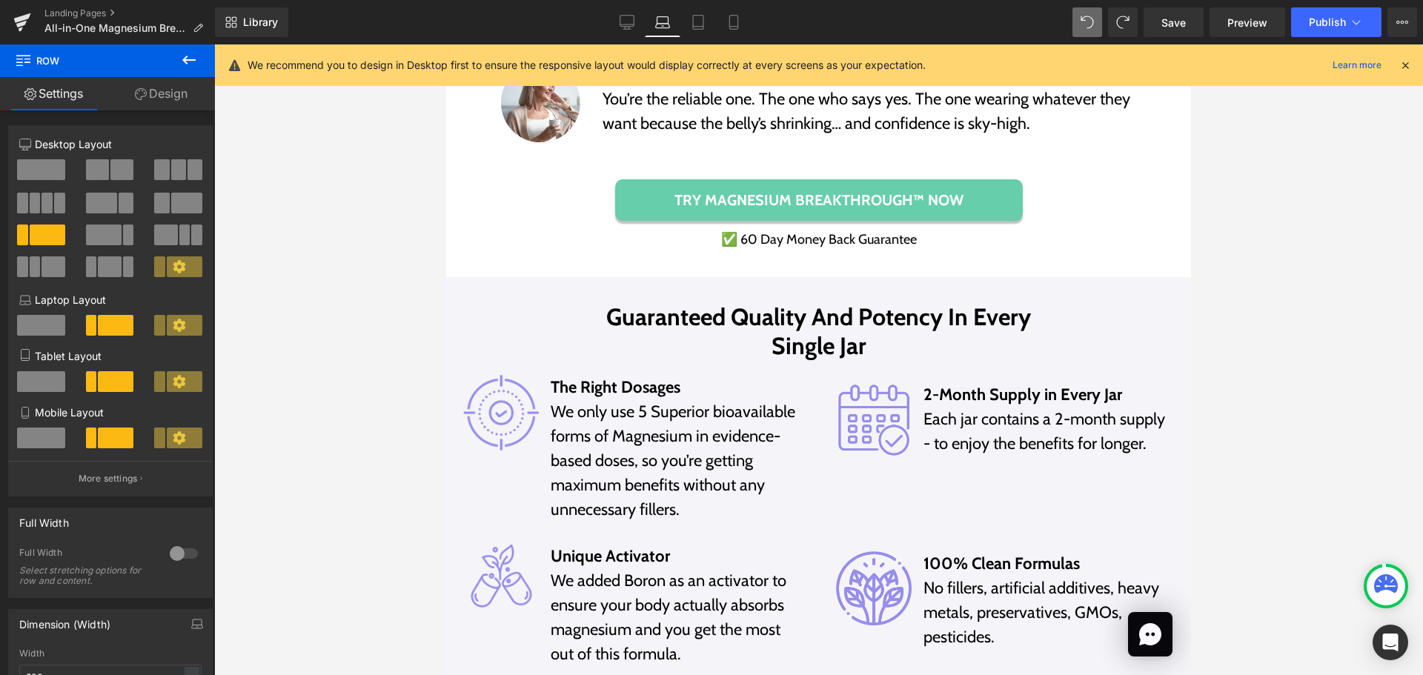
scroll to position [7854, 0]
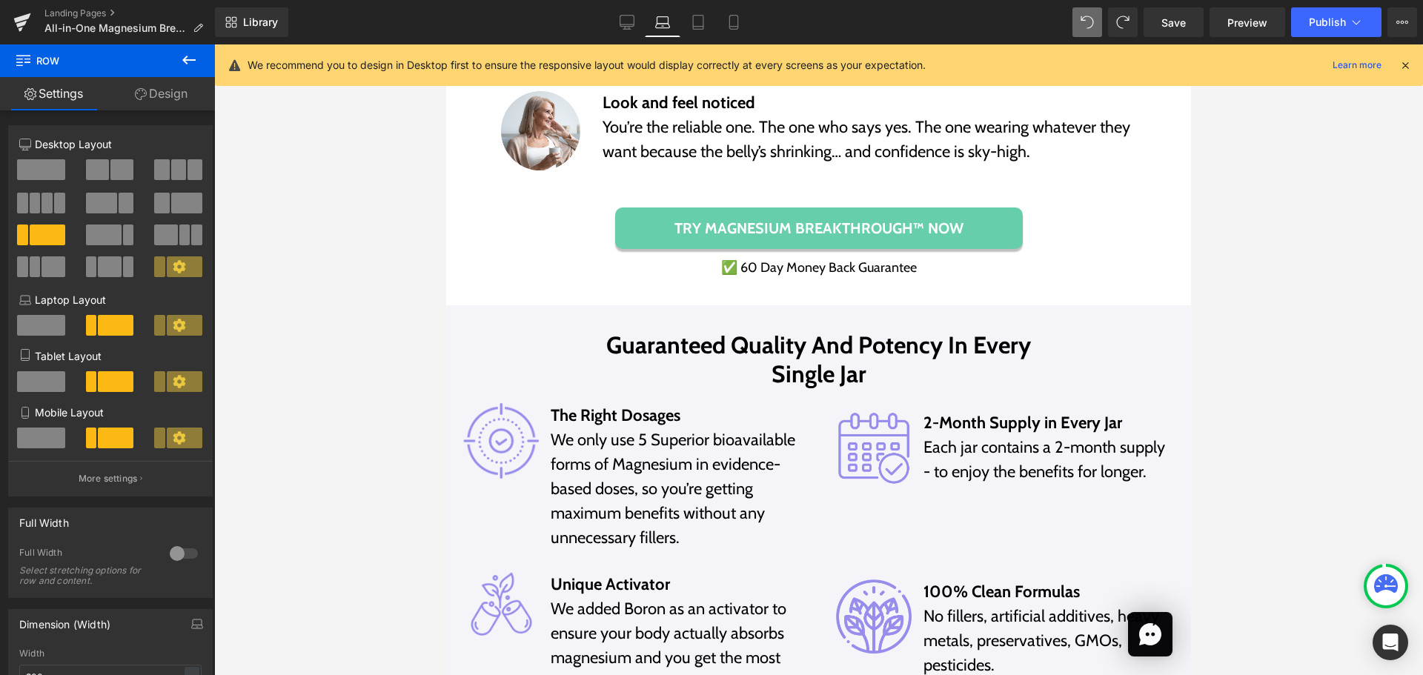
click at [737, 331] on h2 "Guaranteed Quality And Potency In Every Single Jar" at bounding box center [819, 359] width 452 height 57
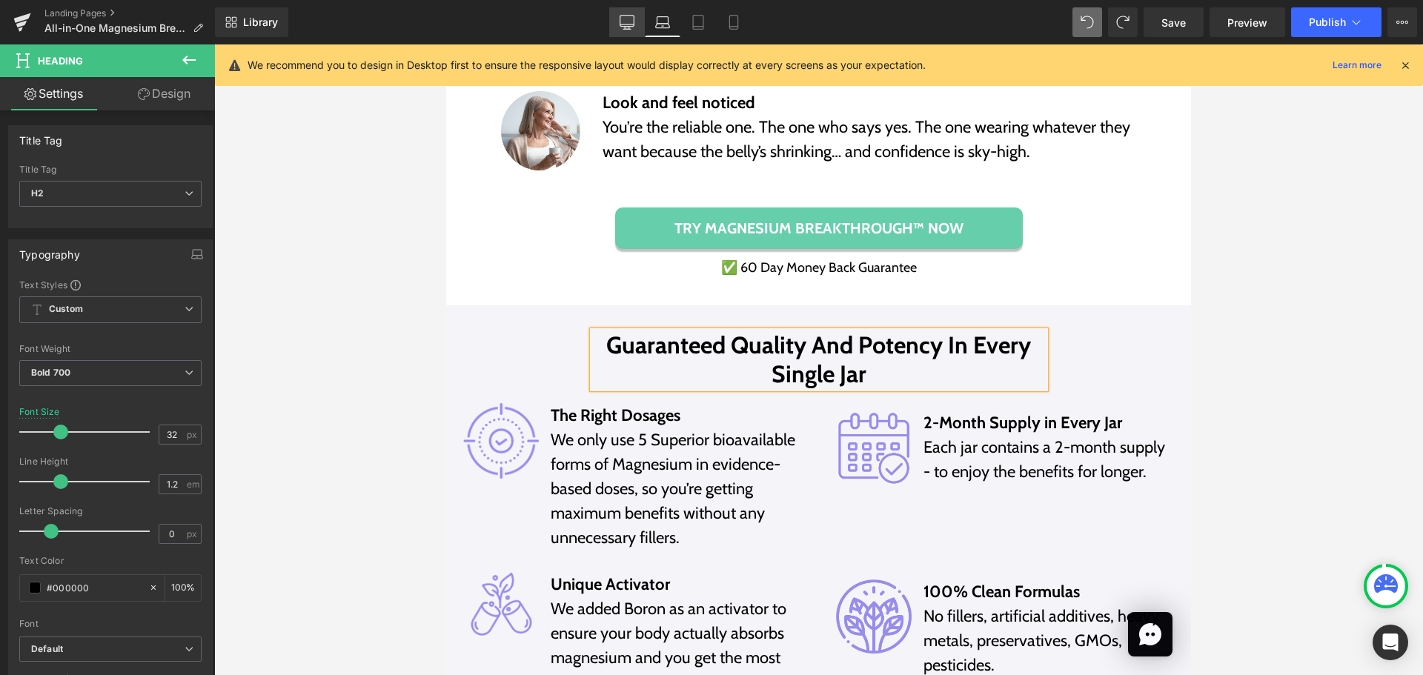
click at [616, 21] on link "Desktop" at bounding box center [627, 22] width 36 height 30
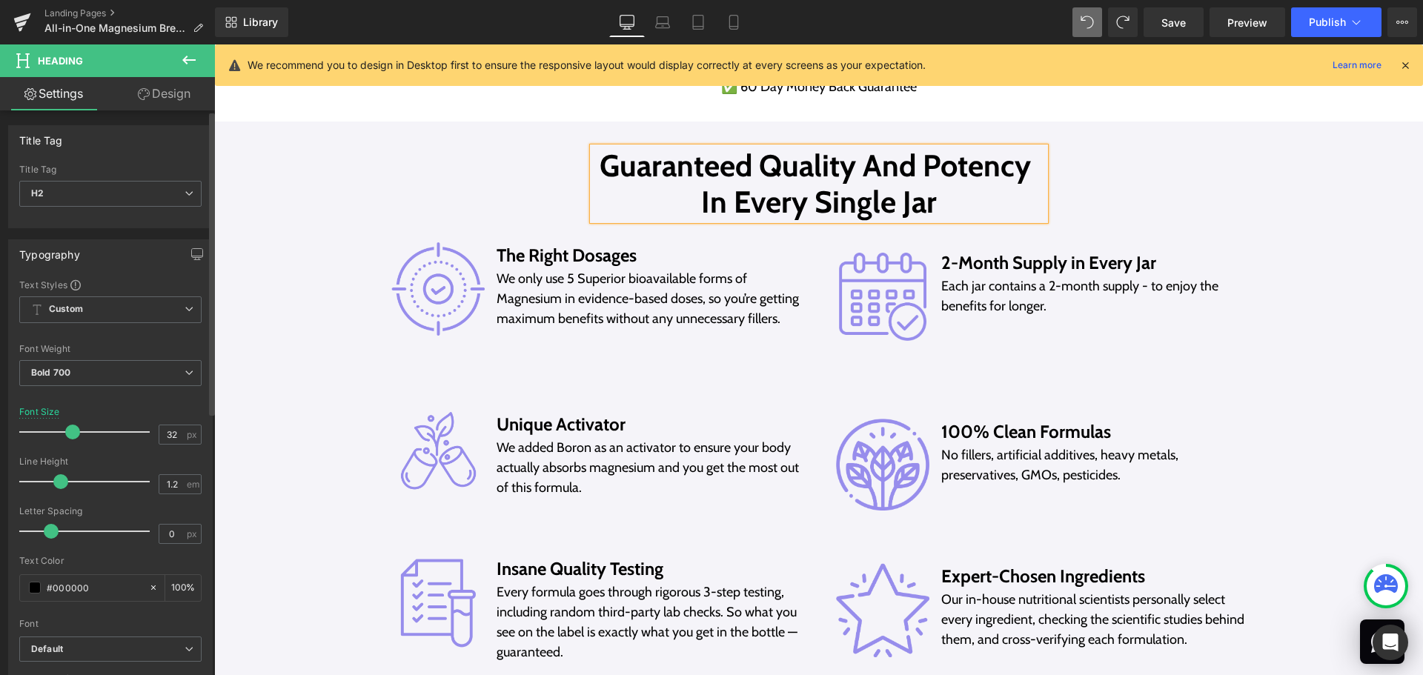
type input "41"
type input "100"
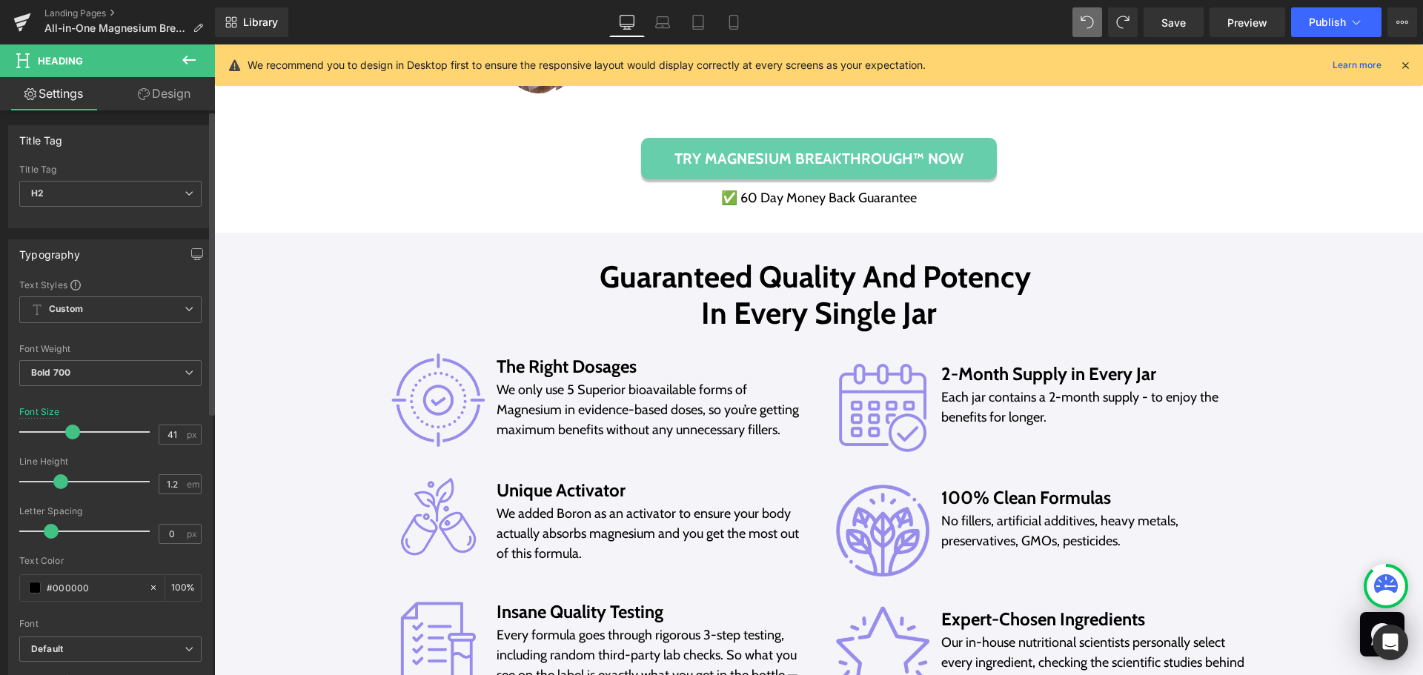
scroll to position [7735, 0]
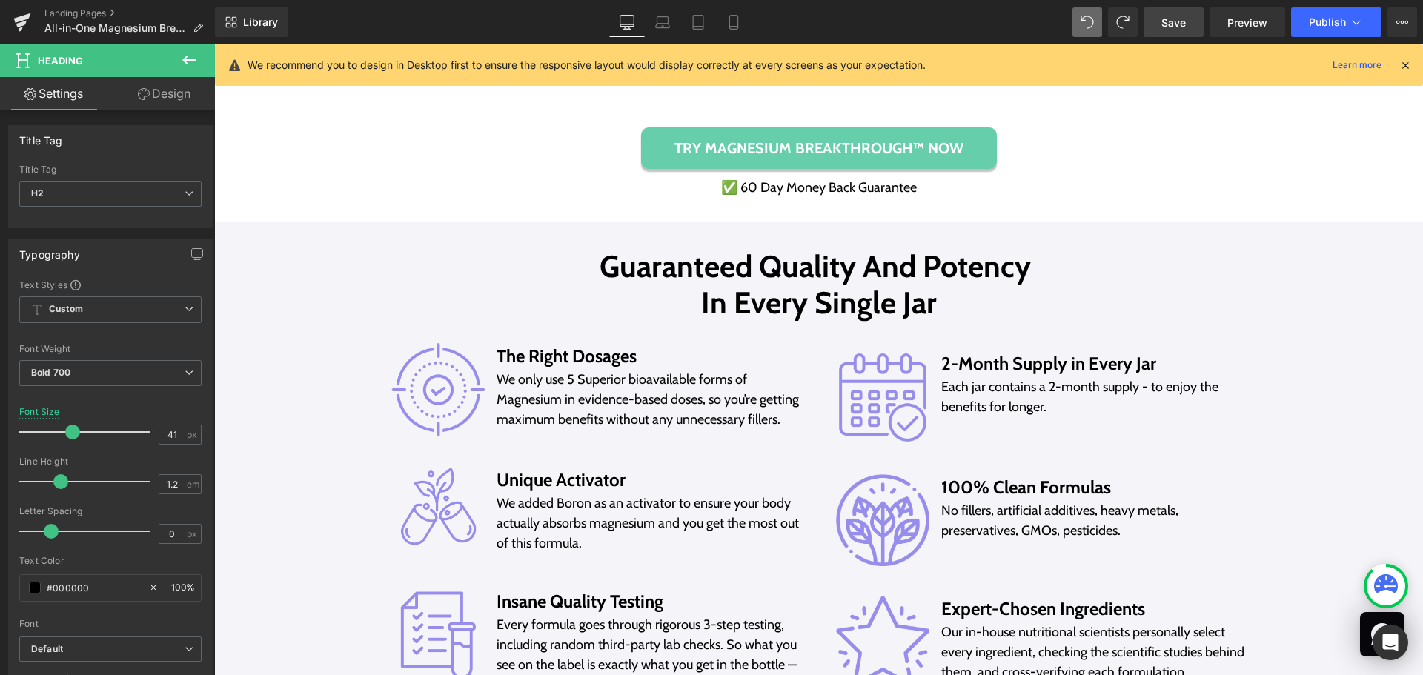
click at [1176, 26] on span "Save" at bounding box center [1173, 23] width 24 height 16
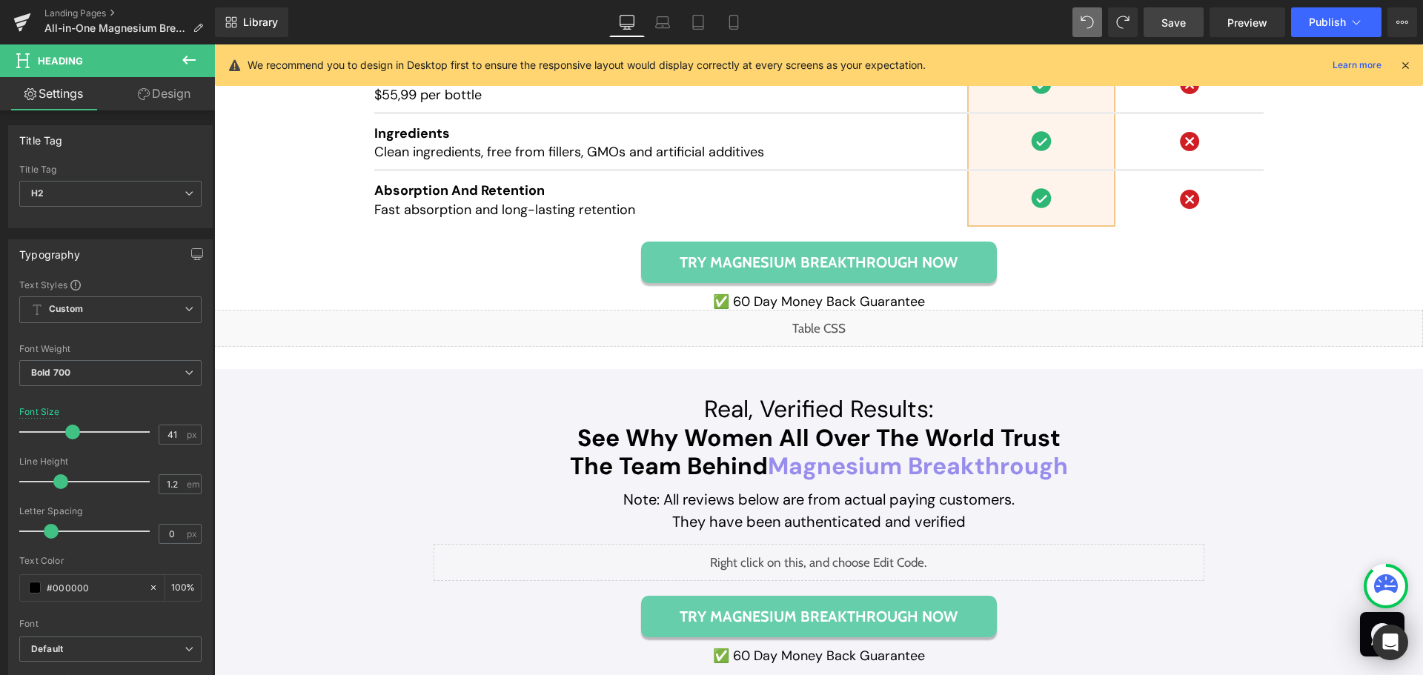
scroll to position [9884, 0]
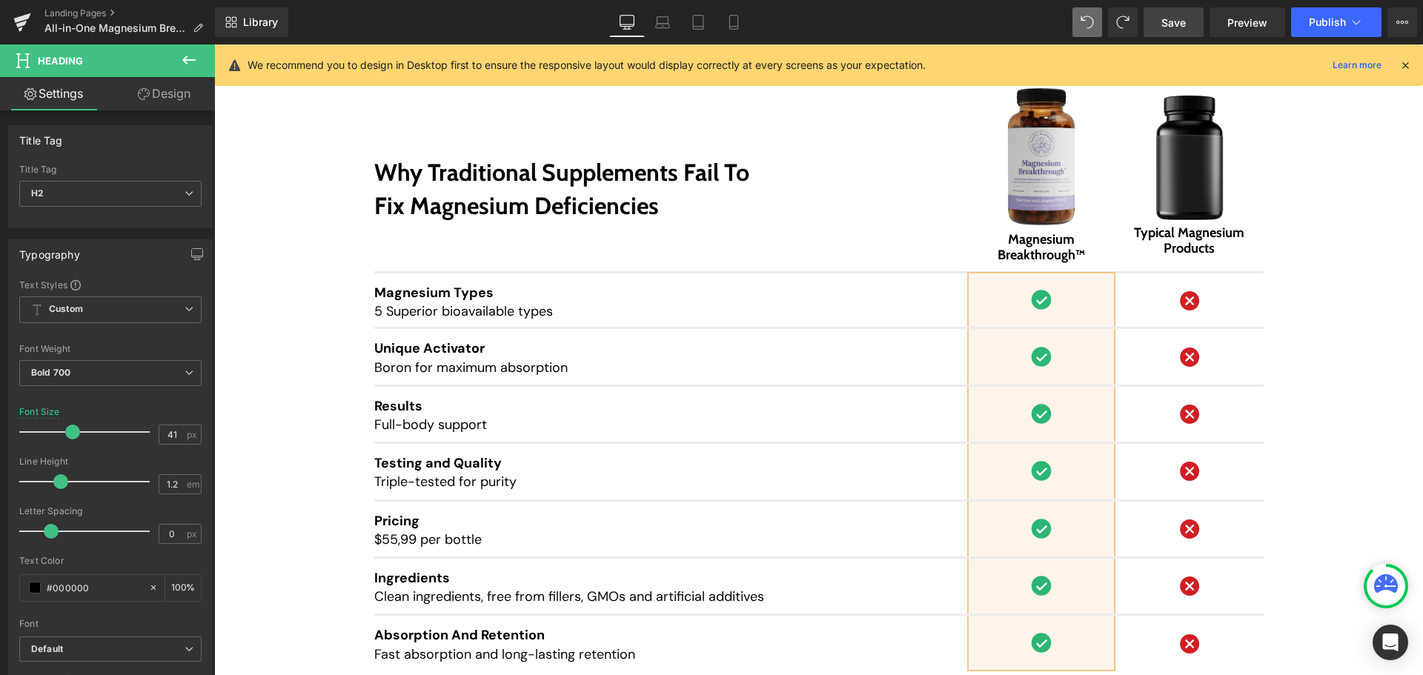
click at [1163, 21] on span "Save" at bounding box center [1173, 23] width 24 height 16
